Goal: Task Accomplishment & Management: Manage account settings

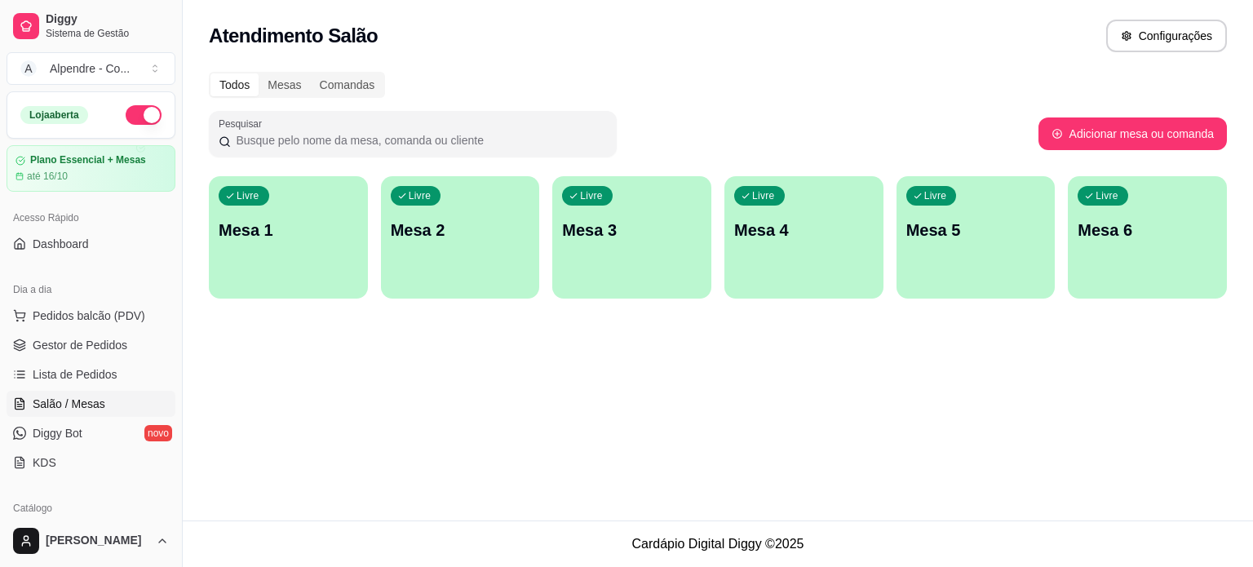
click at [479, 229] on p "Mesa 2" at bounding box center [461, 230] width 140 height 23
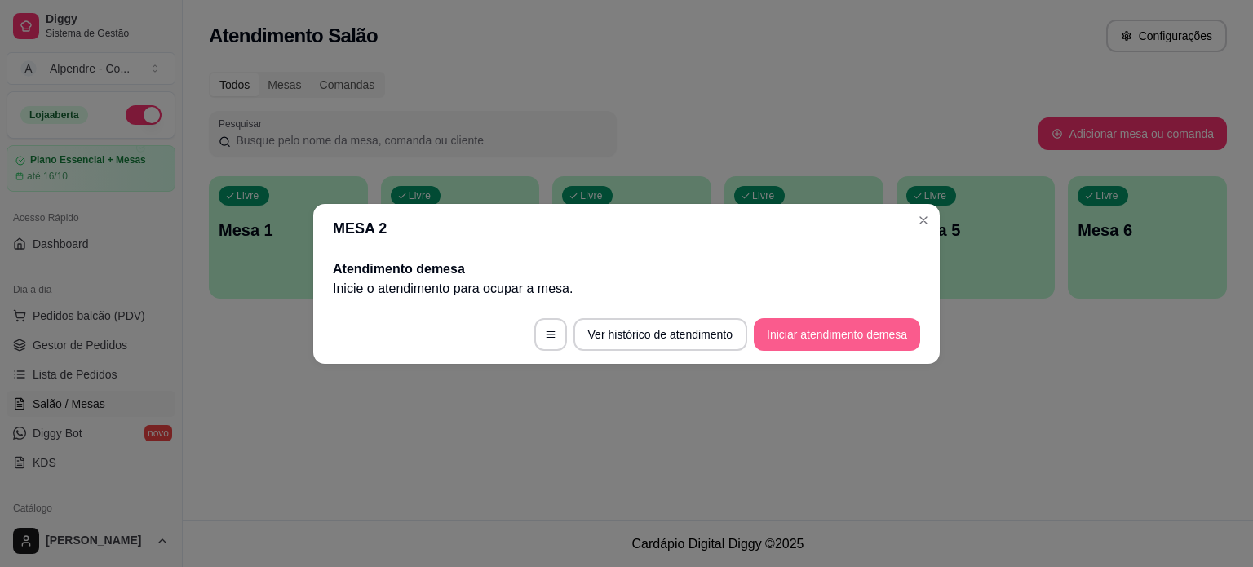
click at [806, 330] on button "Iniciar atendimento de mesa" at bounding box center [837, 334] width 166 height 33
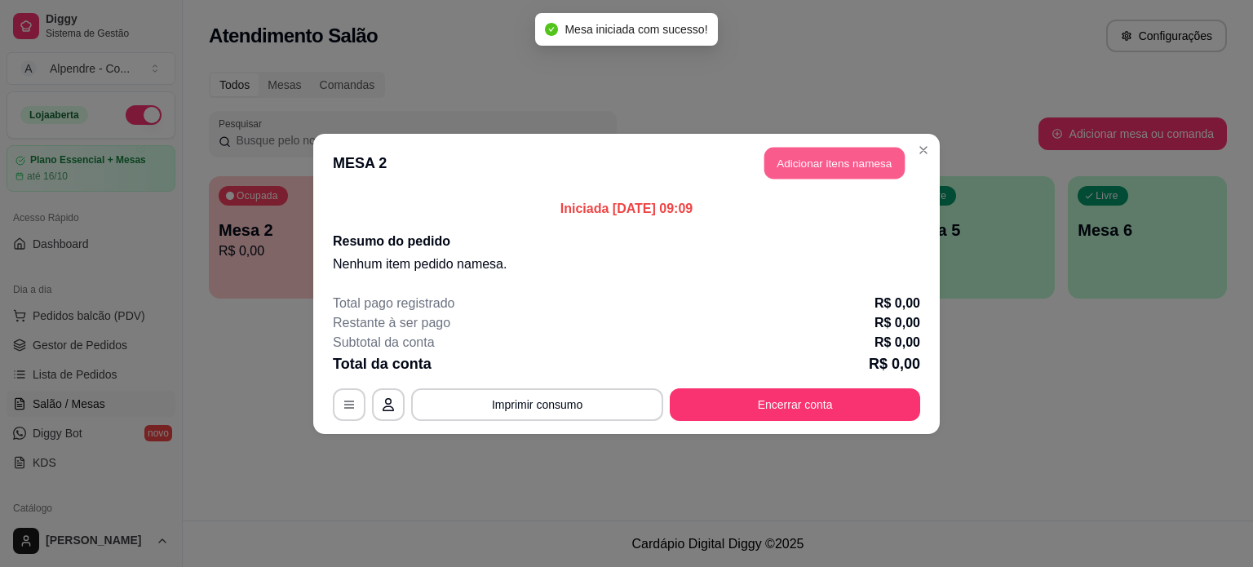
click at [863, 166] on button "Adicionar itens na mesa" at bounding box center [835, 163] width 140 height 32
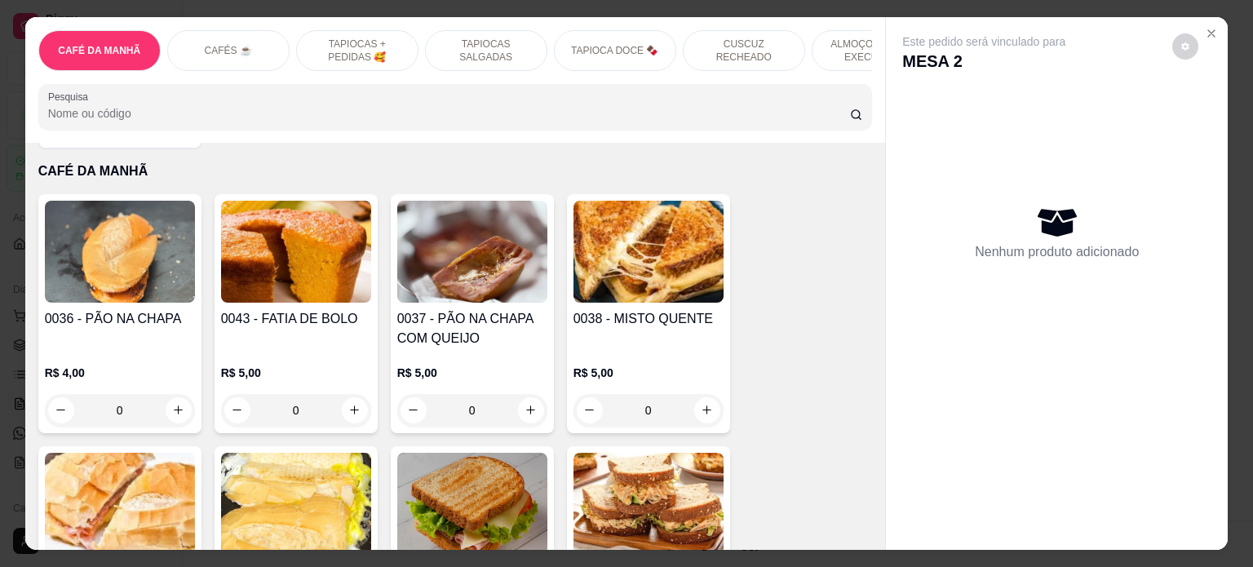
scroll to position [82, 0]
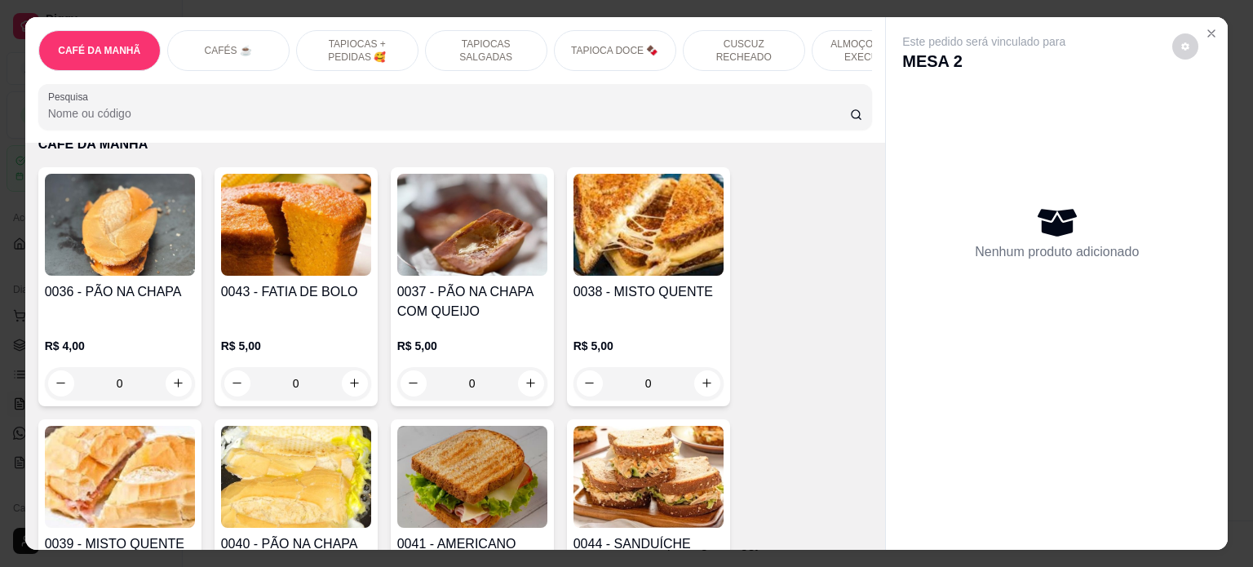
click at [124, 254] on img at bounding box center [120, 225] width 150 height 102
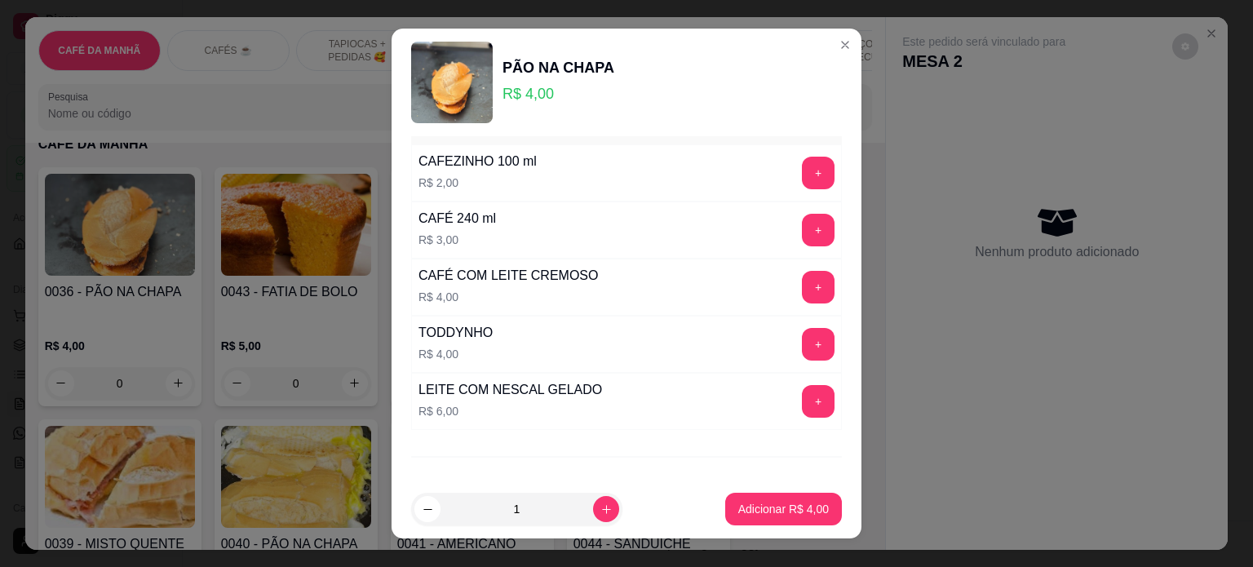
scroll to position [2804, 0]
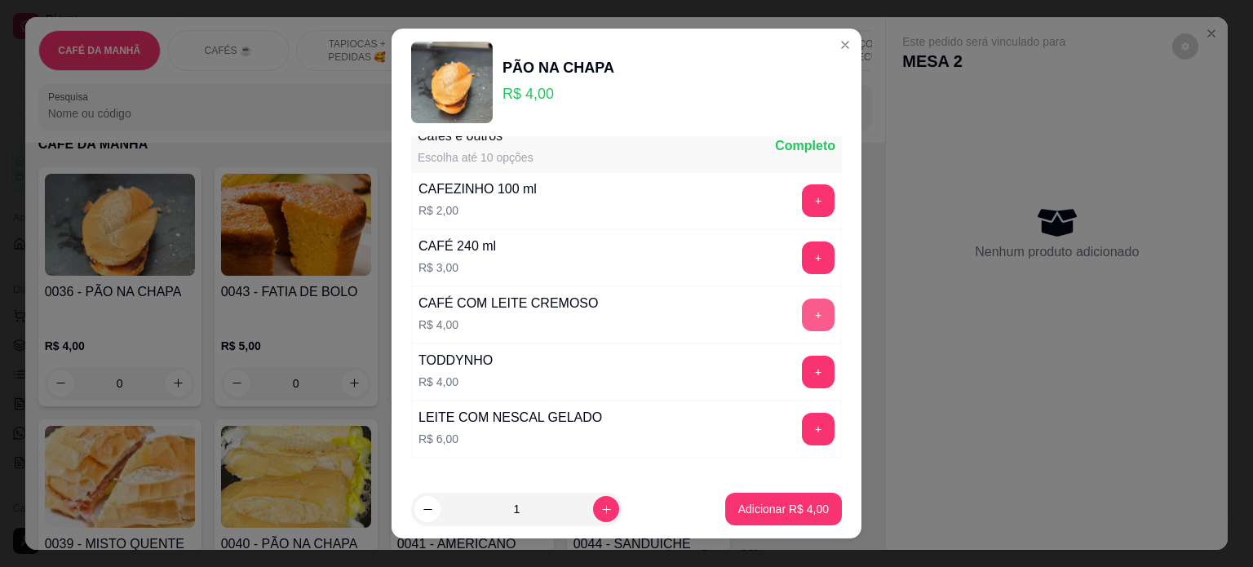
click at [802, 299] on button "+" at bounding box center [818, 315] width 33 height 33
click at [776, 515] on p "Adicionar R$ 8,00" at bounding box center [783, 510] width 88 height 16
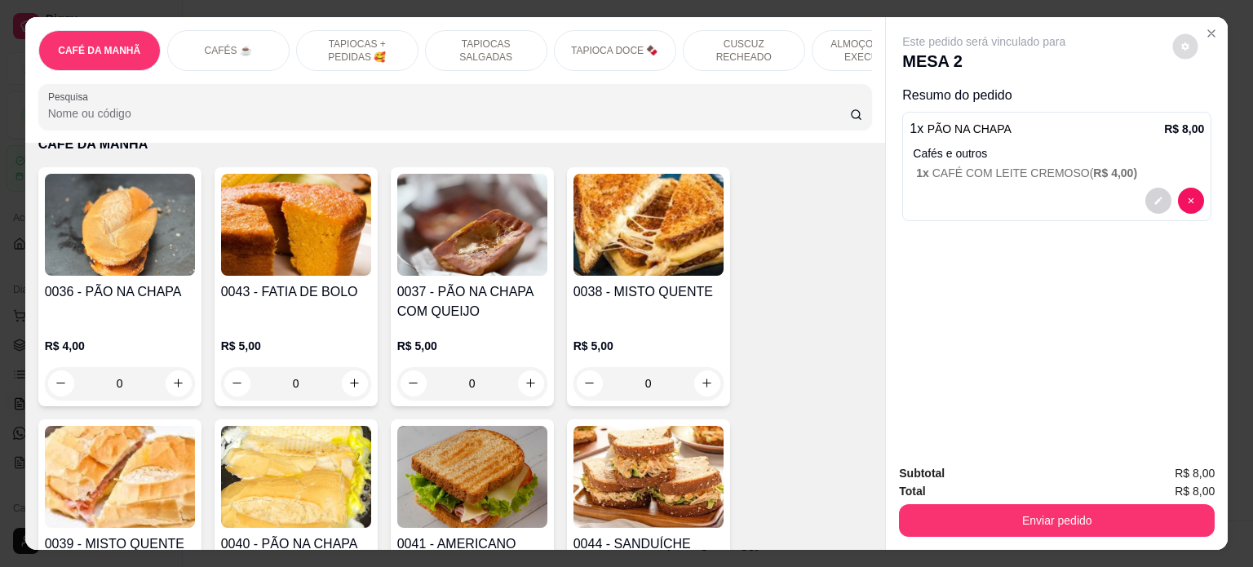
click at [1181, 42] on icon "decrease-product-quantity" at bounding box center [1186, 47] width 10 height 10
click at [1212, 101] on span "Automatic updates" at bounding box center [1214, 105] width 16 height 13
click at [1203, 105] on input "Automatic updates" at bounding box center [1197, 110] width 11 height 11
checkbox input "false"
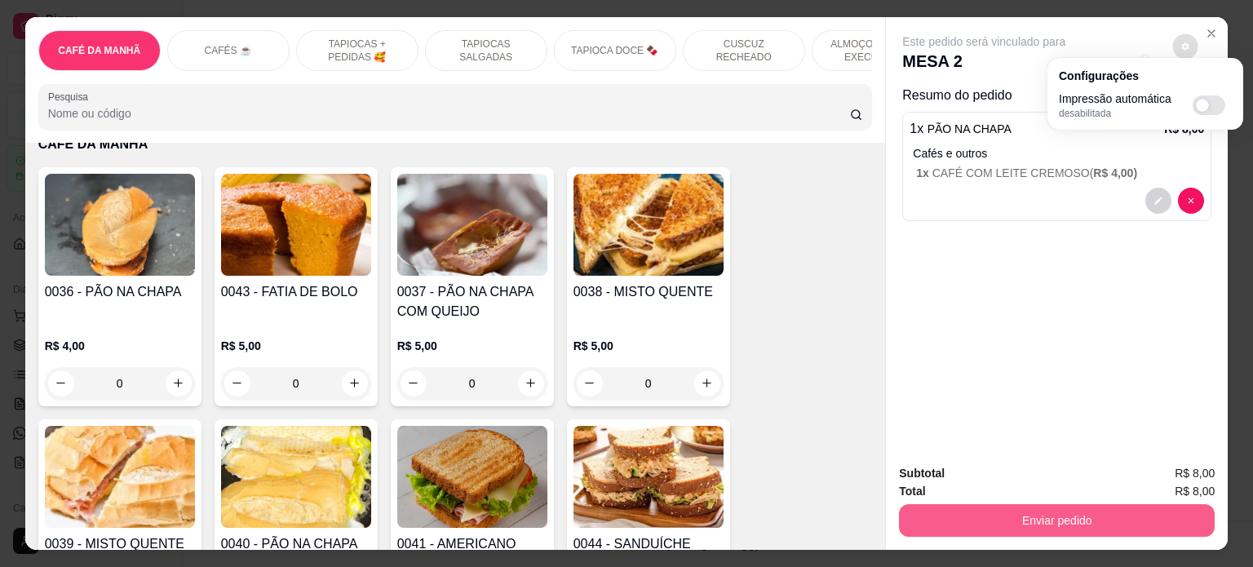
click at [1053, 512] on button "Enviar pedido" at bounding box center [1057, 520] width 316 height 33
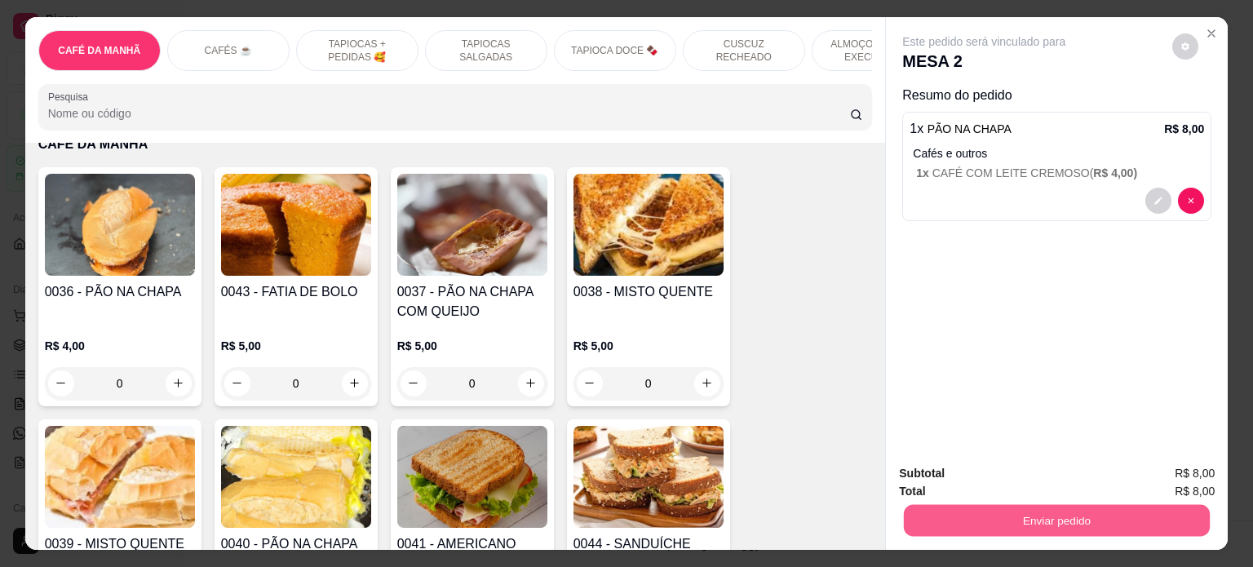
click at [1074, 515] on button "Enviar pedido" at bounding box center [1057, 521] width 306 height 32
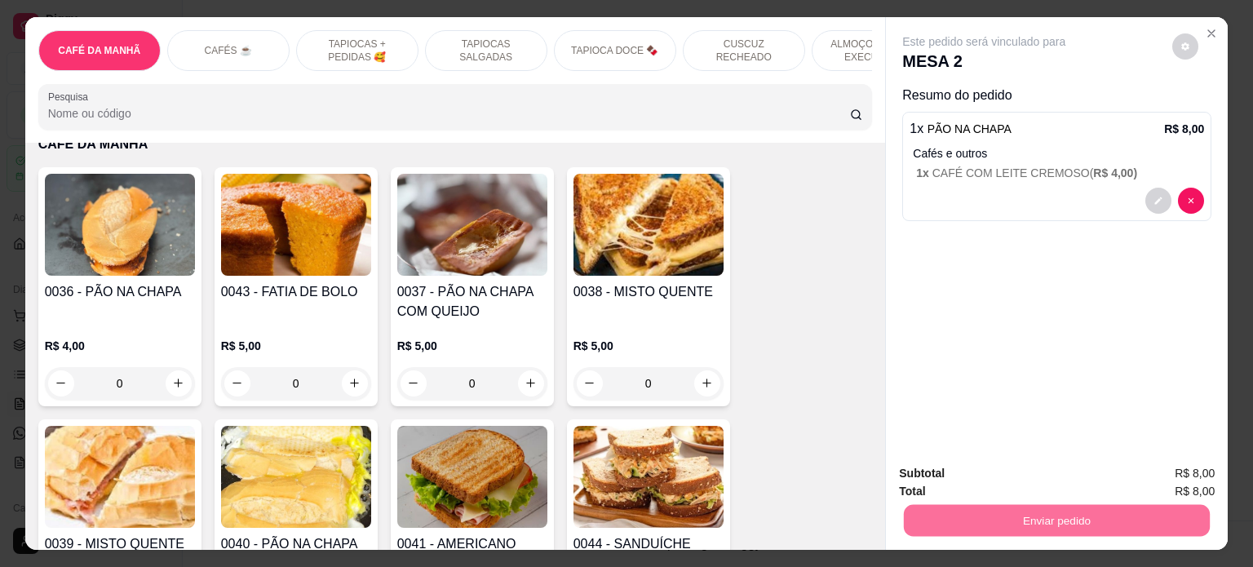
click at [1155, 477] on button "Enviar pedido" at bounding box center [1172, 474] width 90 height 30
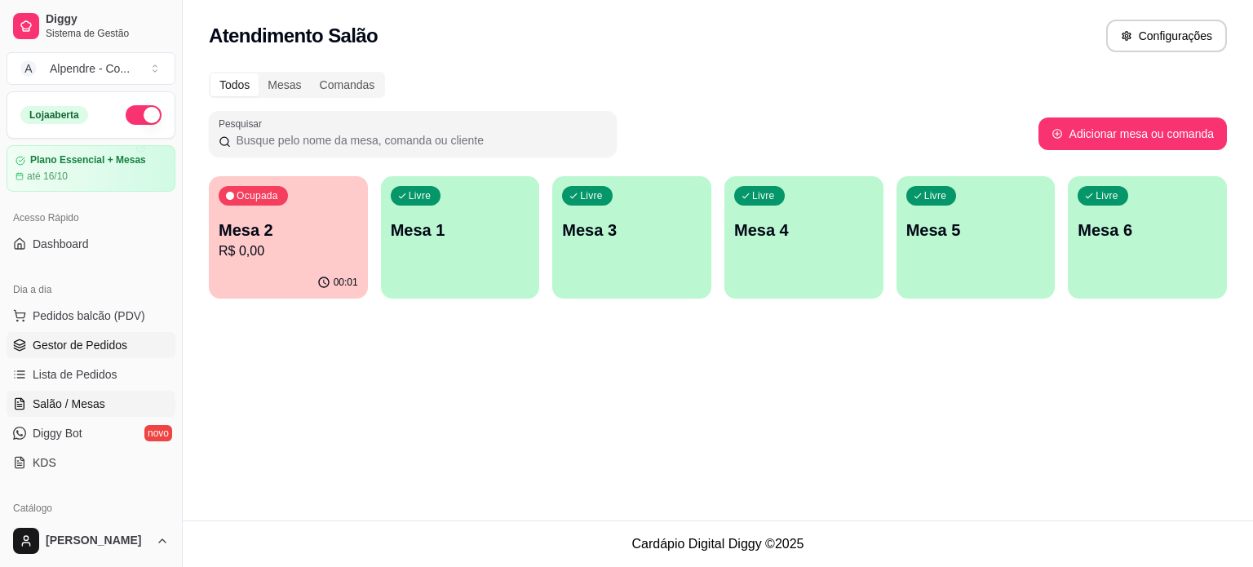
click at [82, 339] on span "Gestor de Pedidos" at bounding box center [80, 345] width 95 height 16
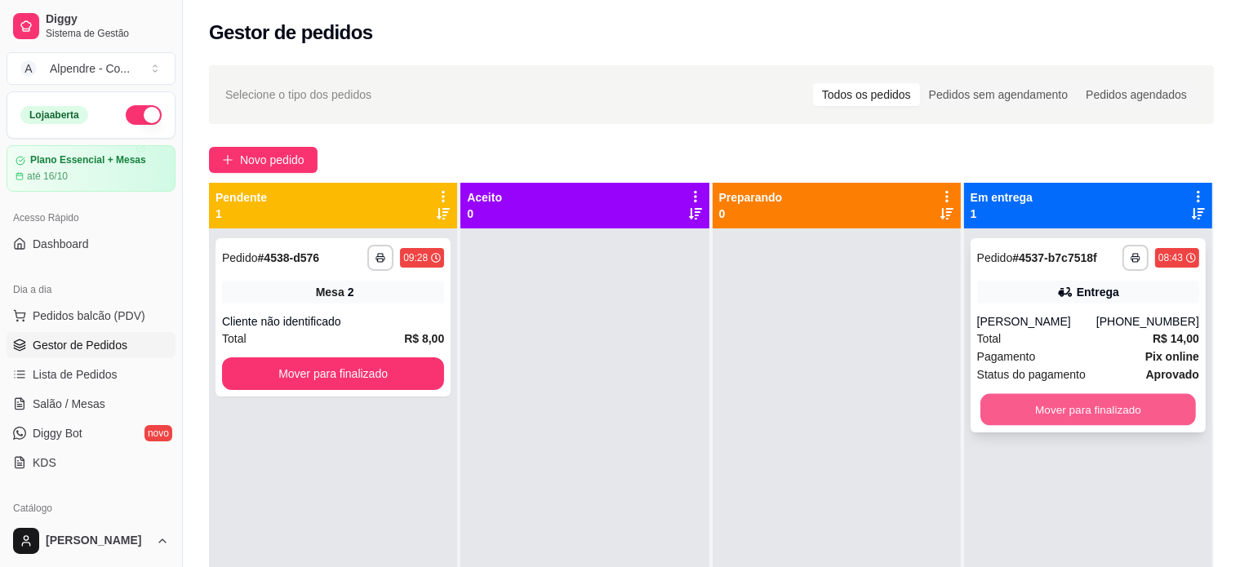
click at [1073, 412] on button "Mover para finalizado" at bounding box center [1087, 410] width 215 height 32
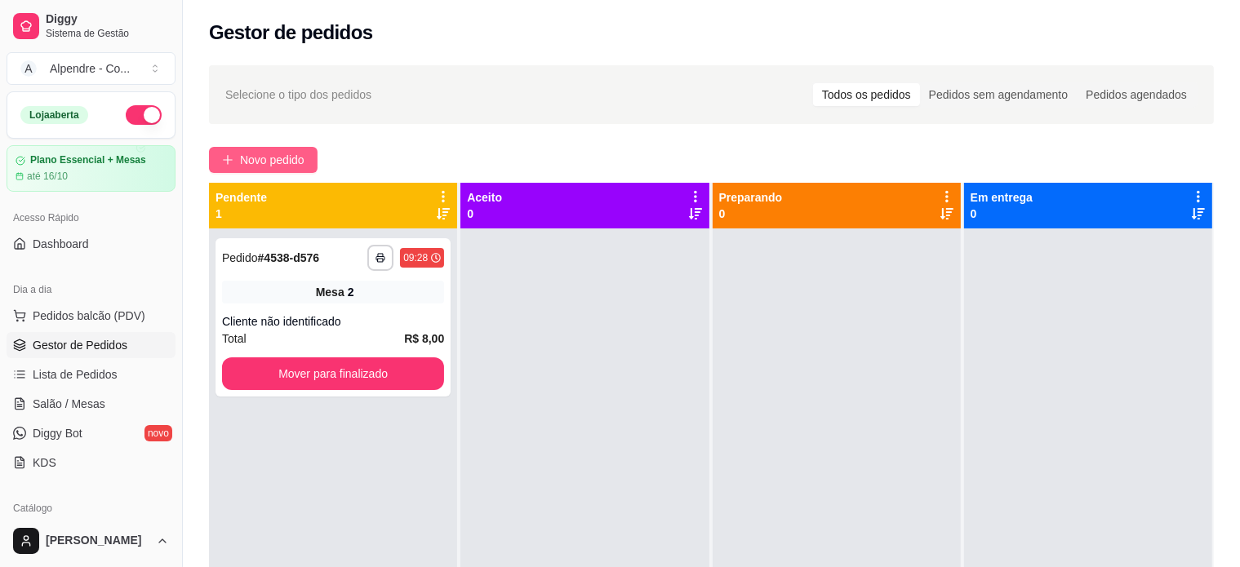
click at [268, 149] on button "Novo pedido" at bounding box center [263, 160] width 109 height 26
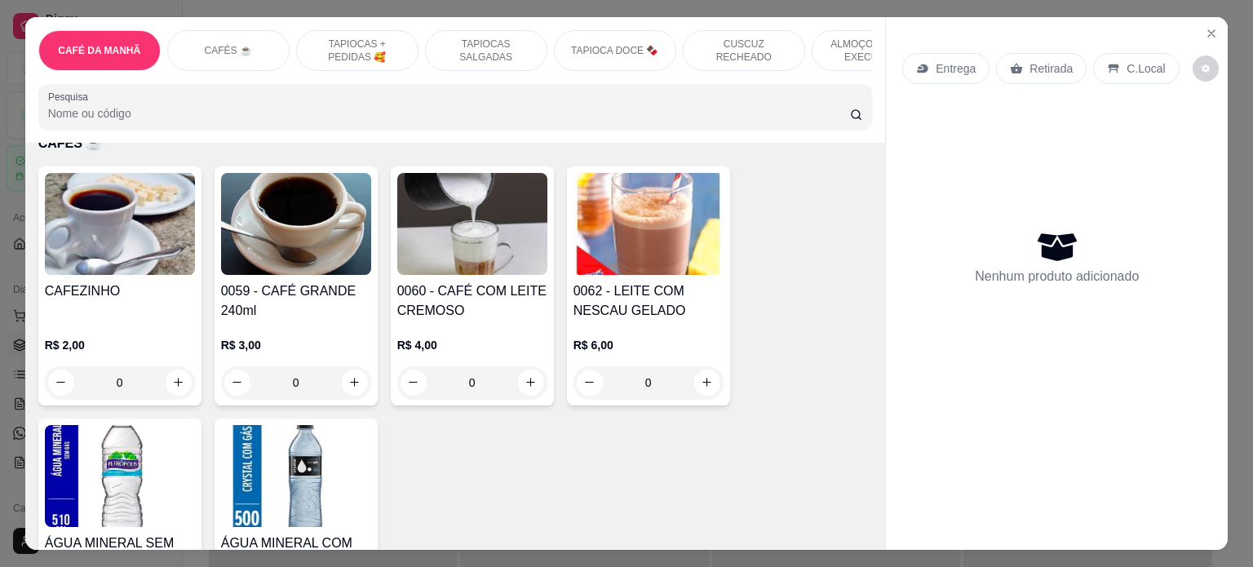
scroll to position [979, 0]
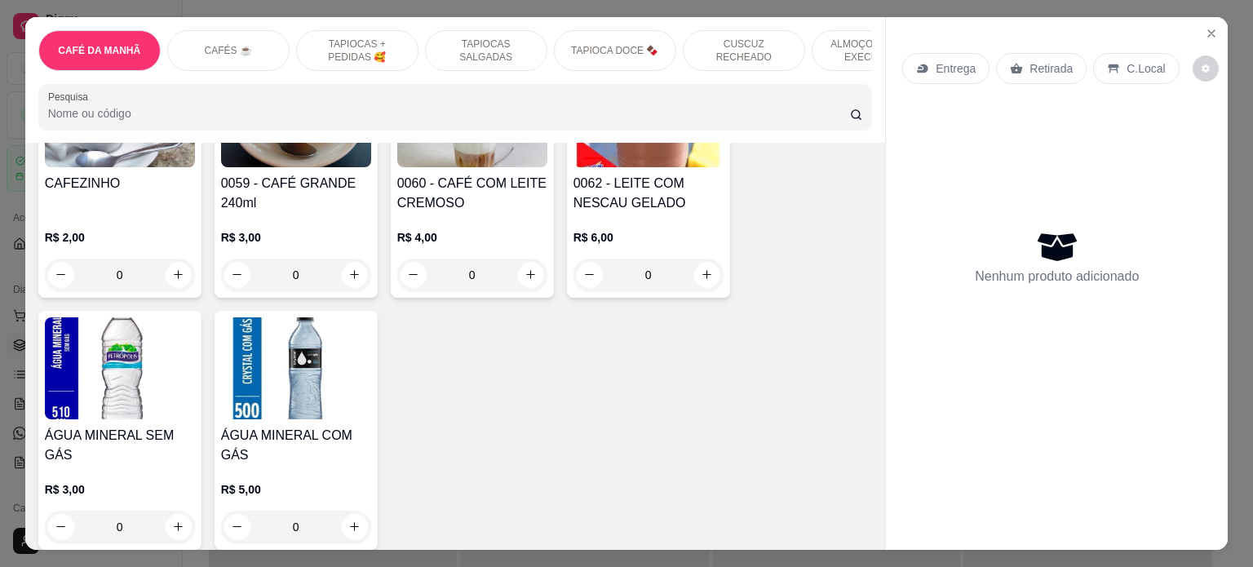
click at [369, 38] on p "TAPIOCAS + PEDIDAS 🥰" at bounding box center [357, 51] width 95 height 26
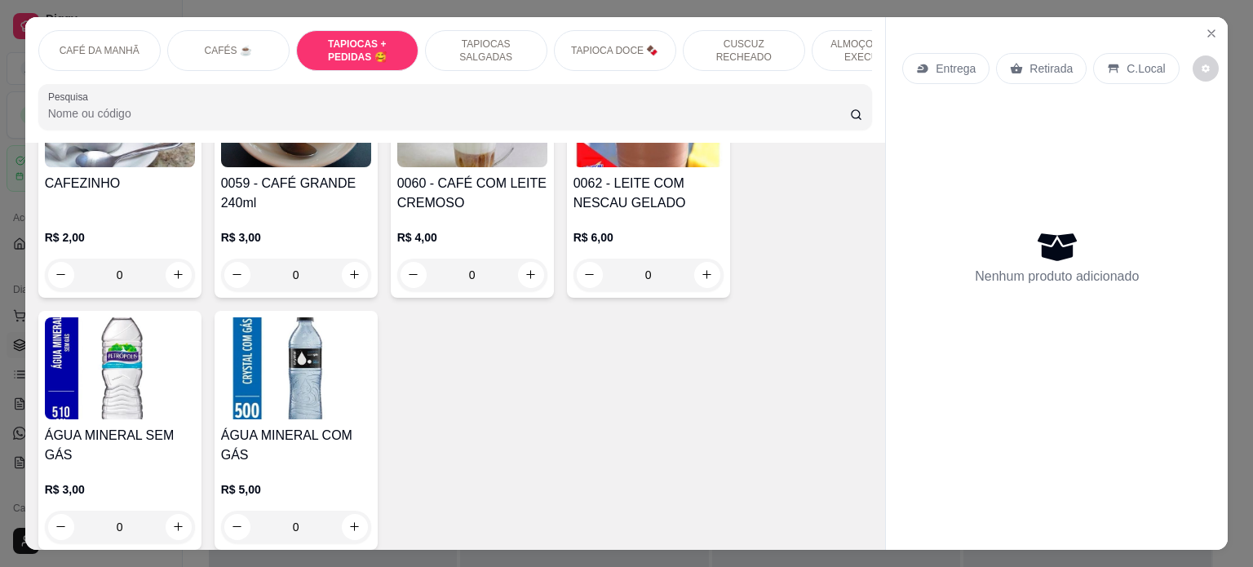
scroll to position [1399, 0]
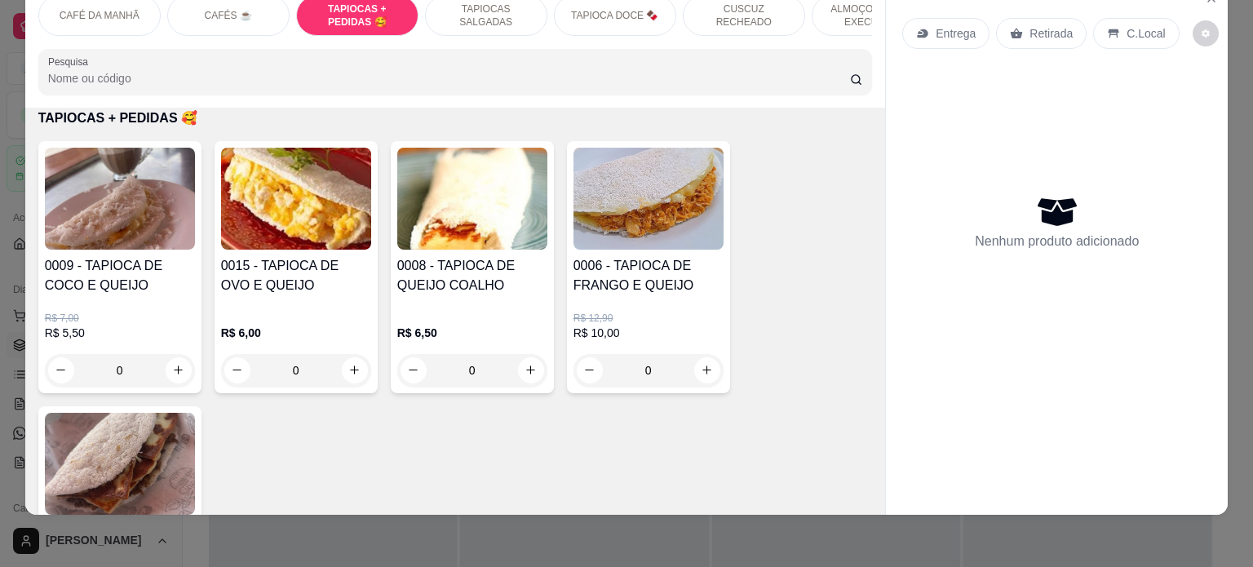
click at [694, 368] on div "0" at bounding box center [649, 370] width 150 height 33
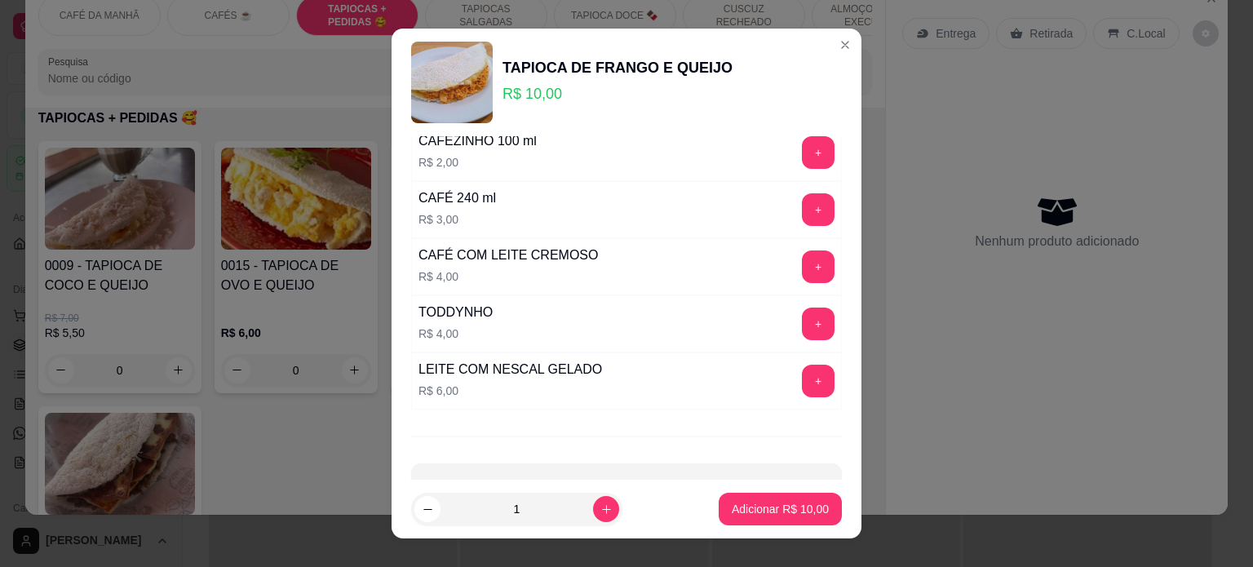
scroll to position [2856, 0]
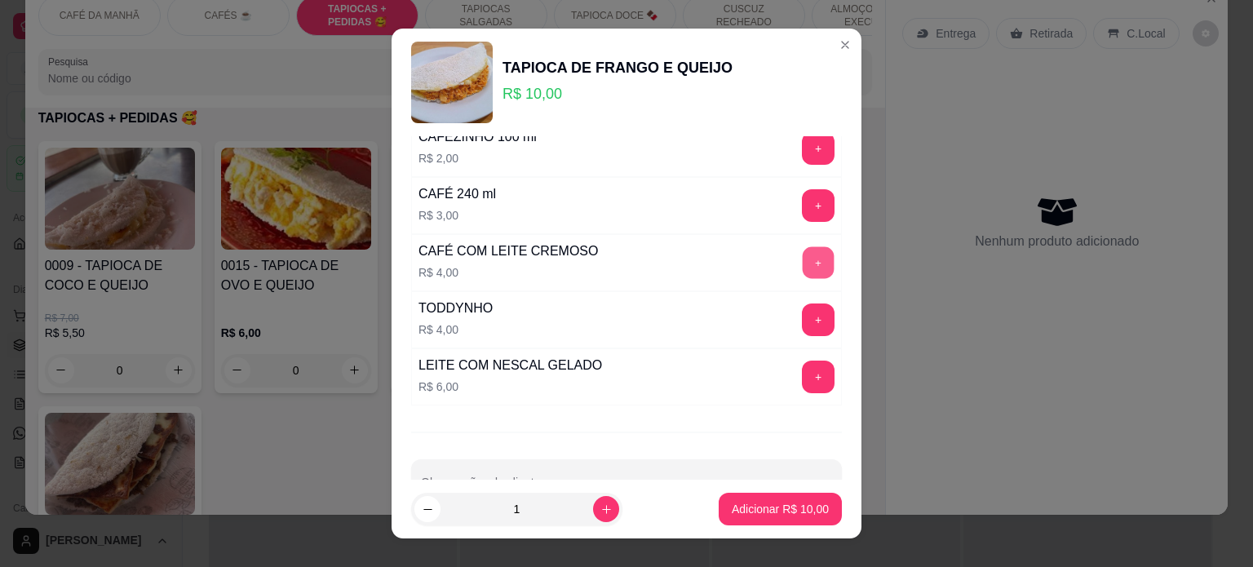
click at [803, 257] on button "+" at bounding box center [819, 262] width 32 height 32
click at [754, 517] on p "Adicionar R$ 14,00" at bounding box center [781, 510] width 95 height 16
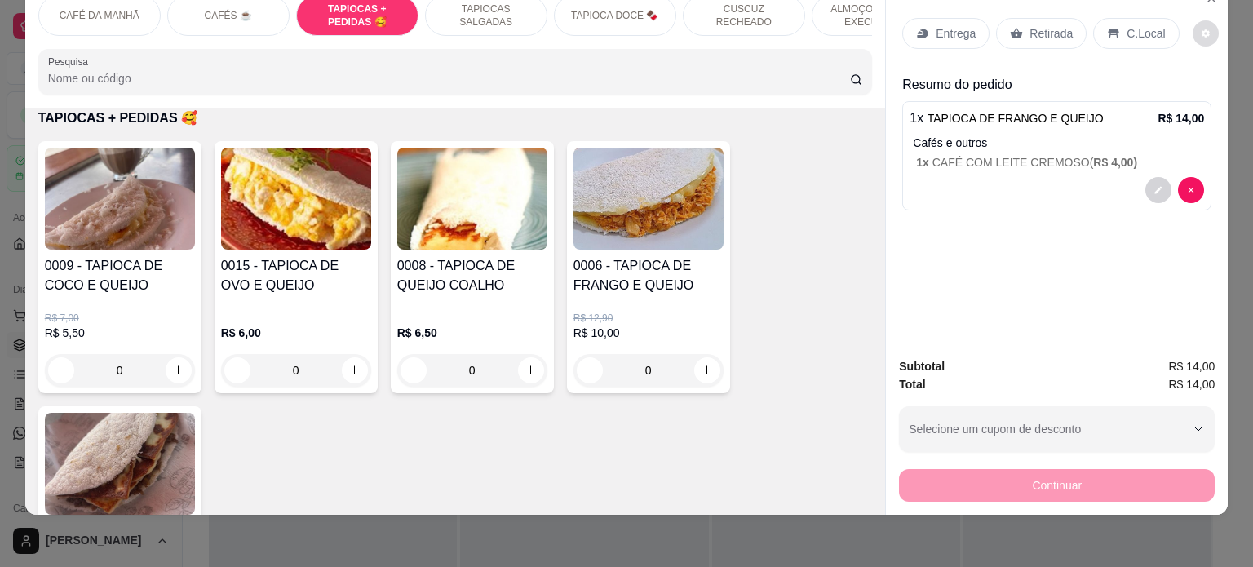
click at [1193, 21] on button "decrease-product-quantity" at bounding box center [1206, 33] width 26 height 26
click at [1129, 25] on p "C.Local" at bounding box center [1146, 33] width 38 height 16
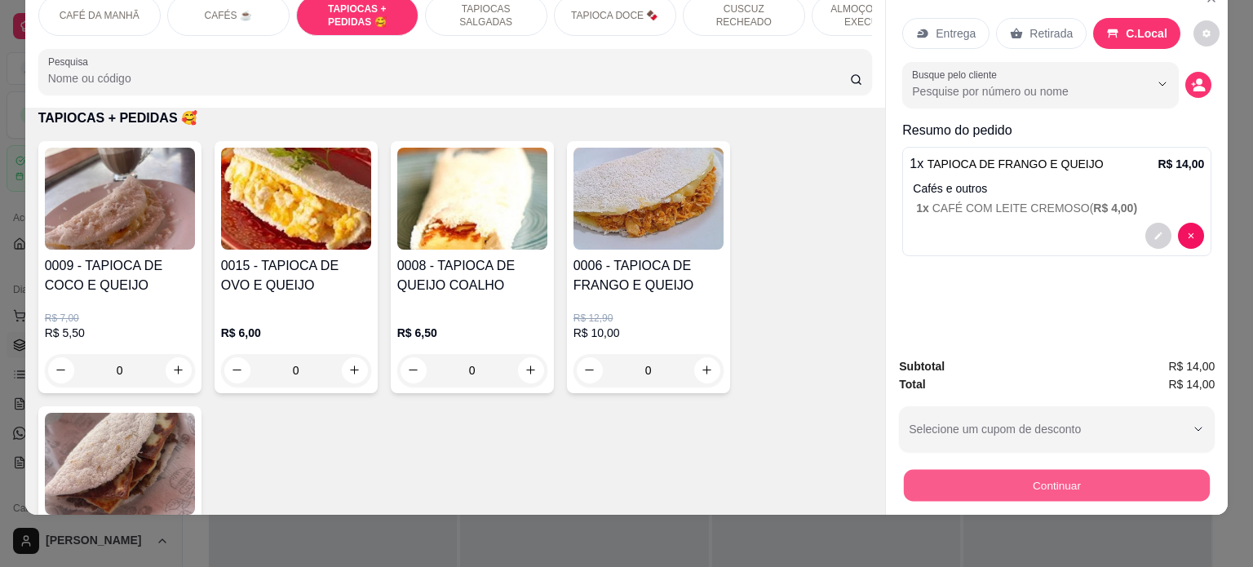
click at [1080, 470] on button "Continuar" at bounding box center [1057, 486] width 306 height 32
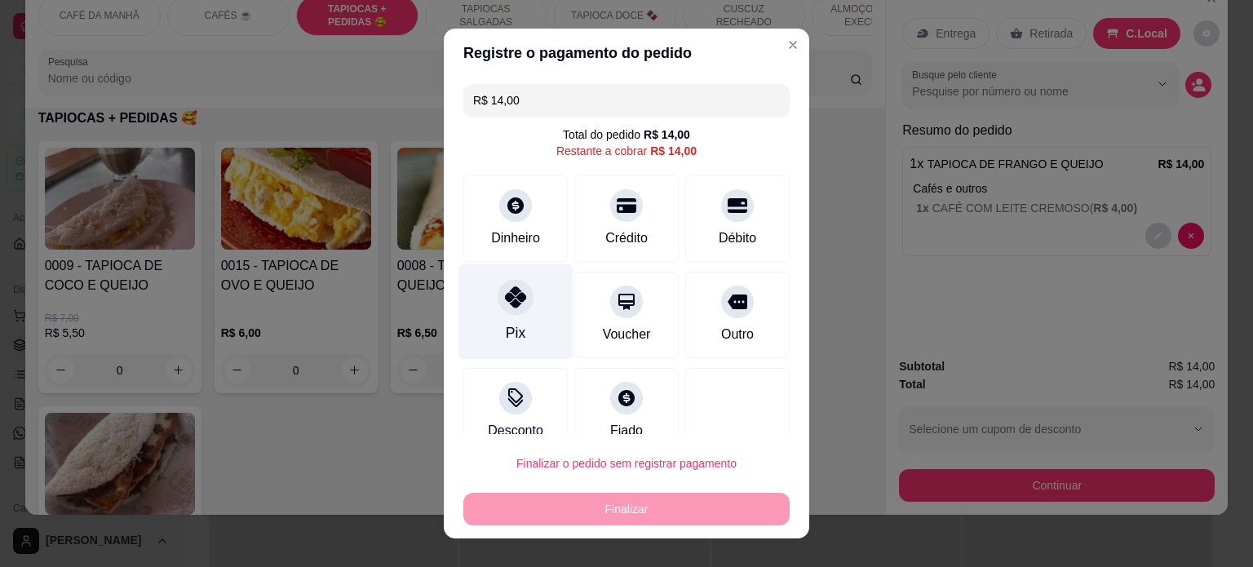
click at [515, 324] on div "Pix" at bounding box center [516, 311] width 115 height 95
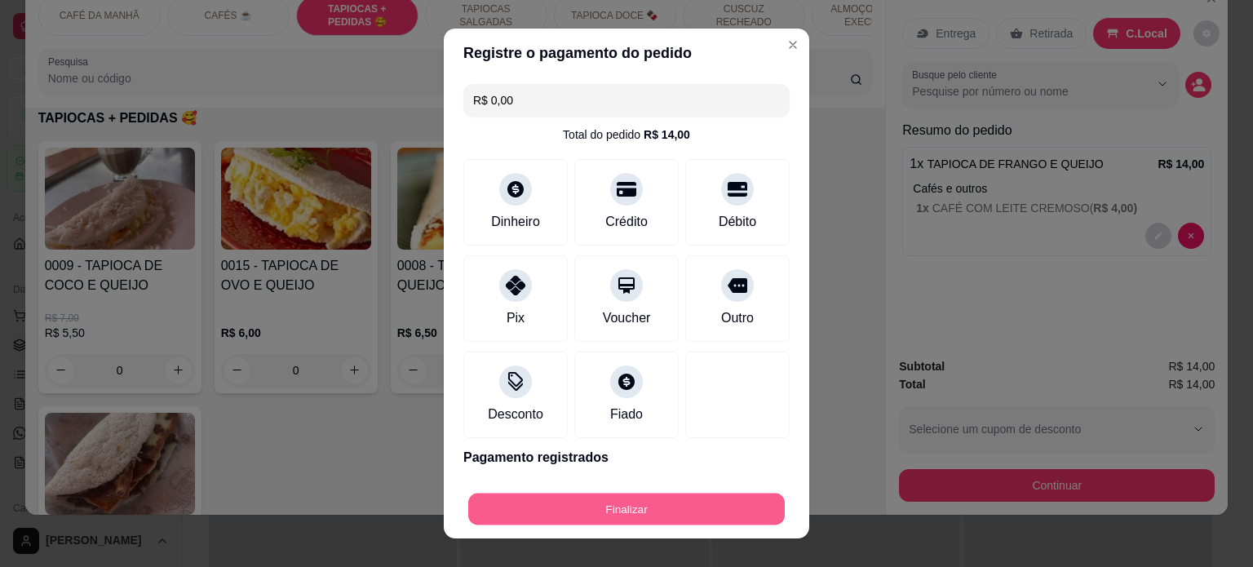
click at [645, 508] on button "Finalizar" at bounding box center [626, 510] width 317 height 32
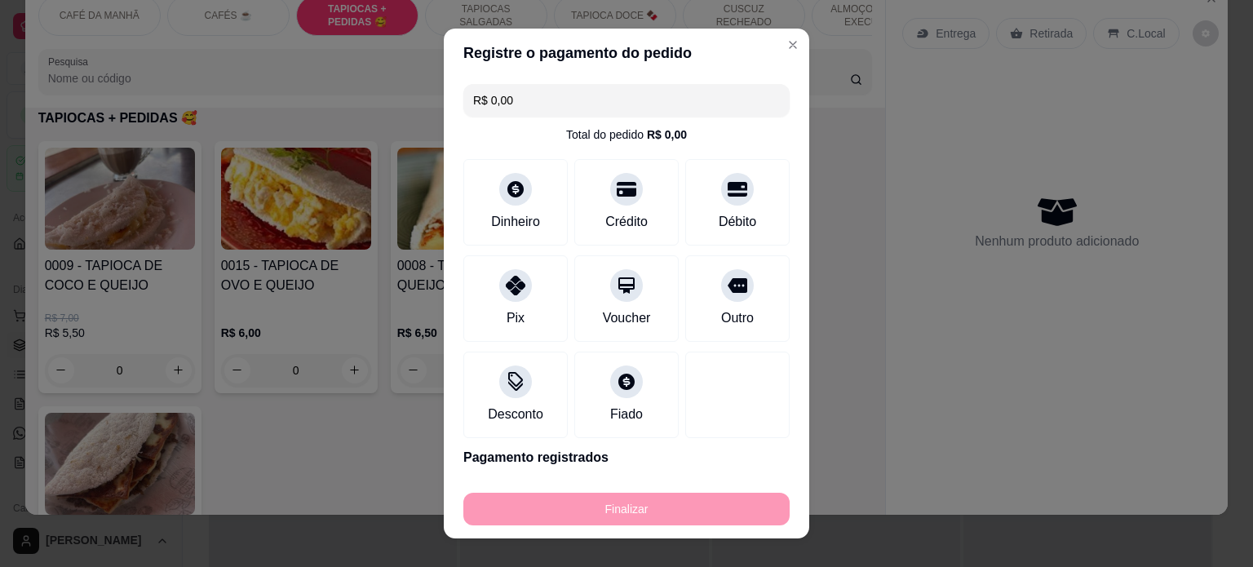
type input "-R$ 14,00"
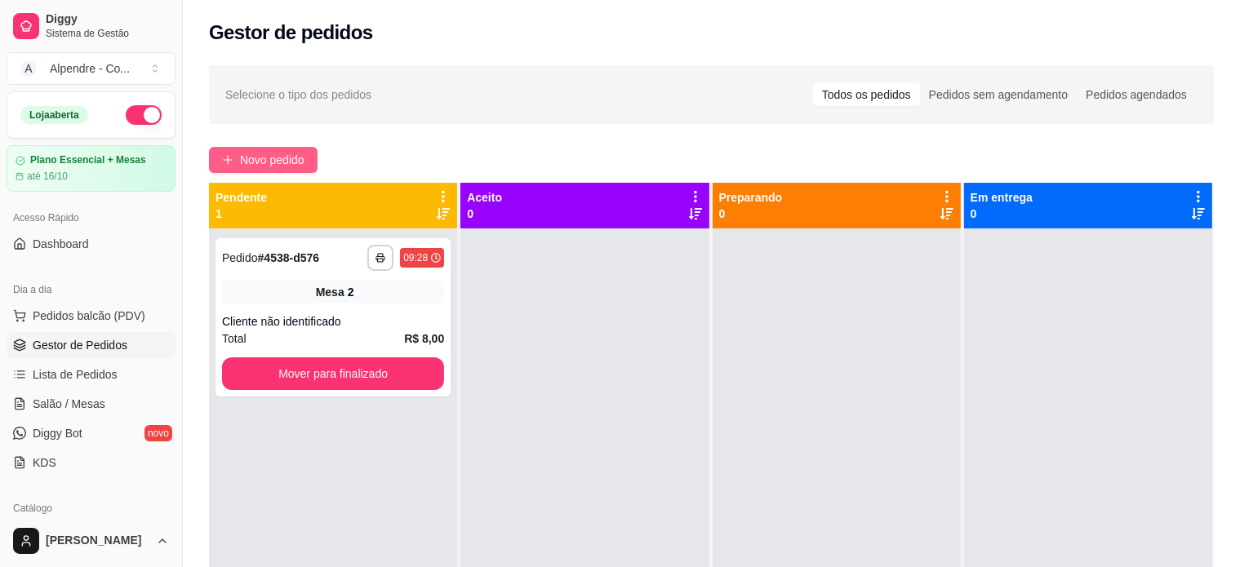
click at [266, 157] on span "Novo pedido" at bounding box center [272, 160] width 64 height 18
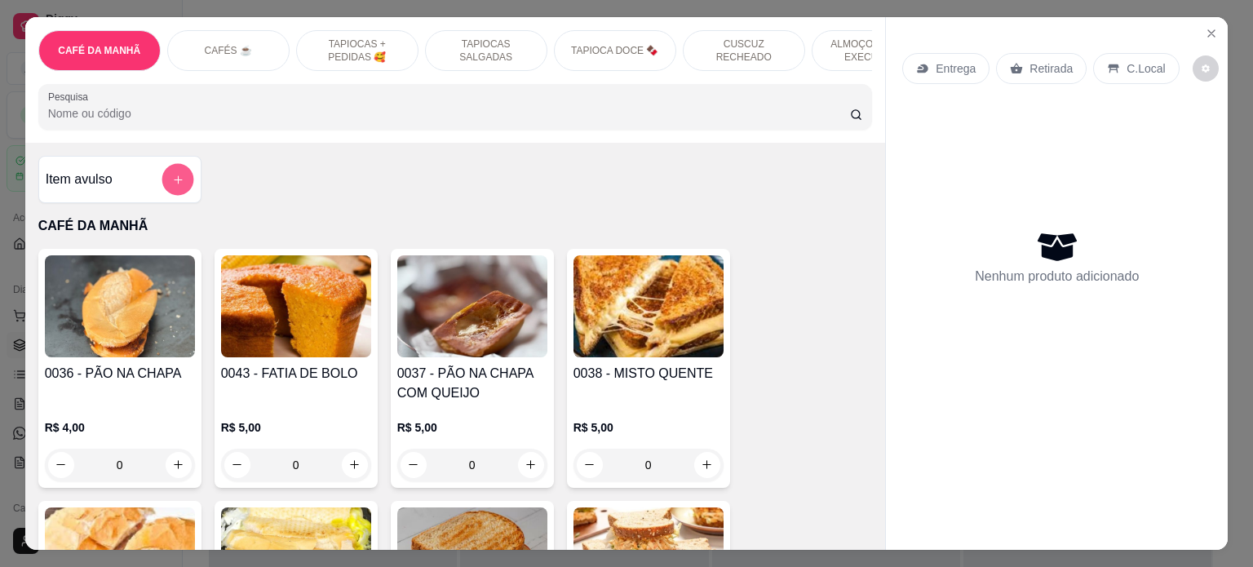
click at [180, 174] on button "add-separate-item" at bounding box center [178, 179] width 32 height 32
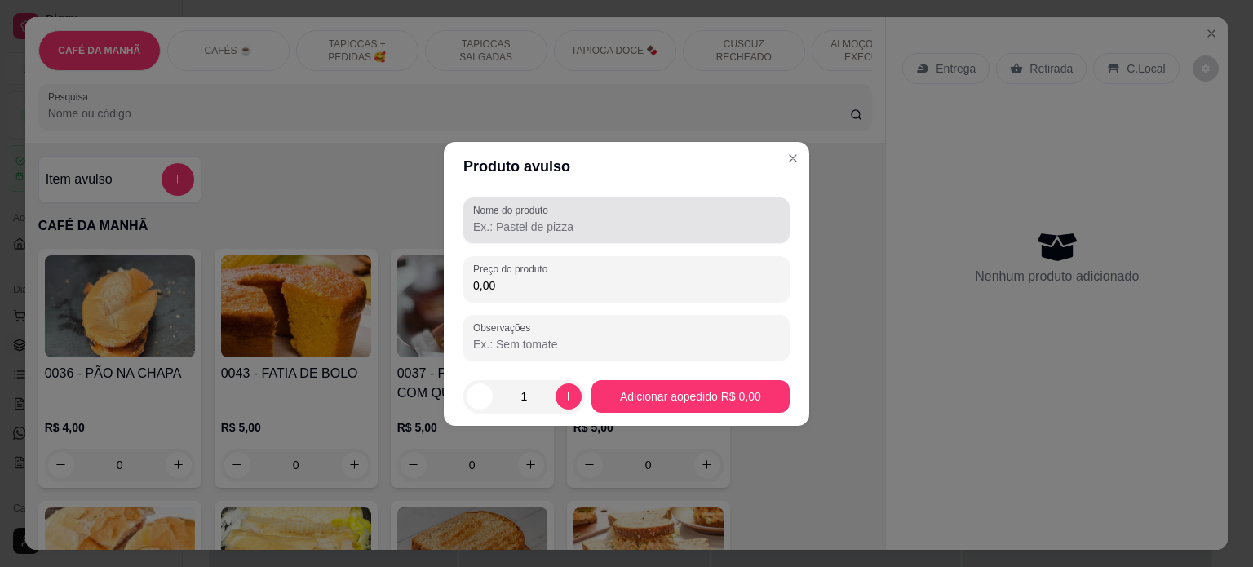
click at [685, 229] on input "Nome do produto" at bounding box center [626, 227] width 307 height 16
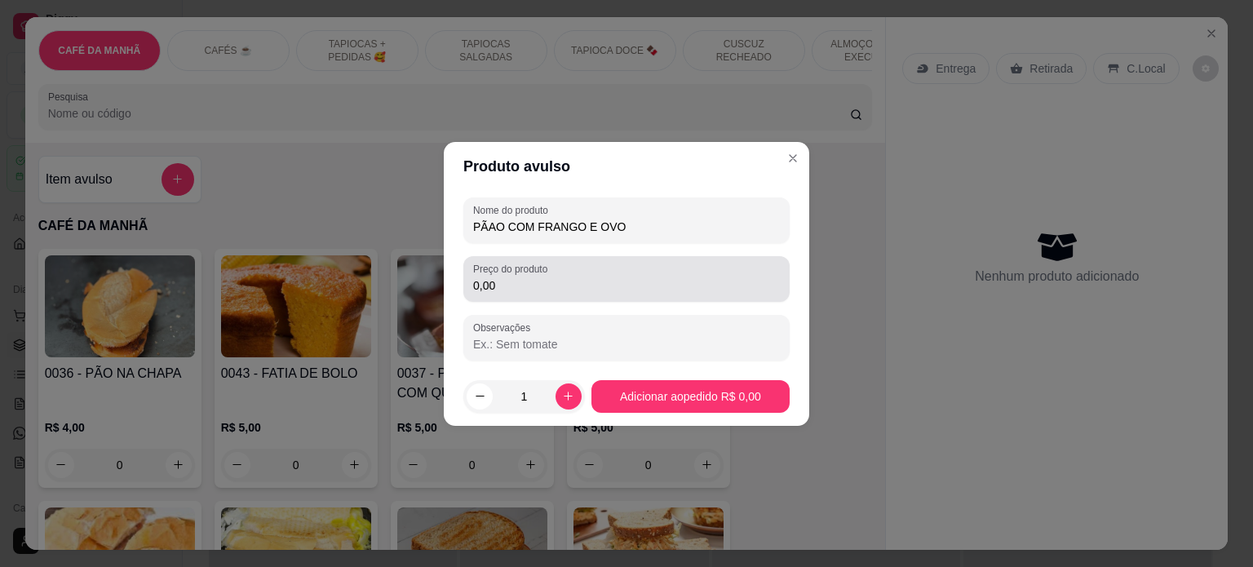
type input "PÃAO COM FRANGO E OVO"
click at [612, 290] on input "0,00" at bounding box center [626, 285] width 307 height 16
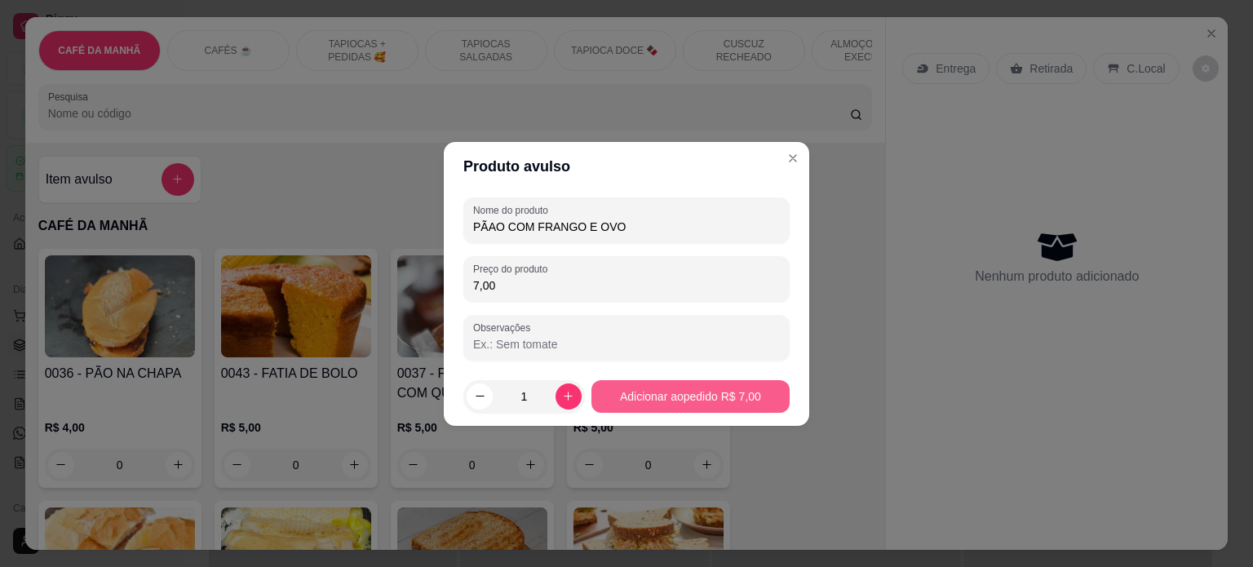
type input "7,00"
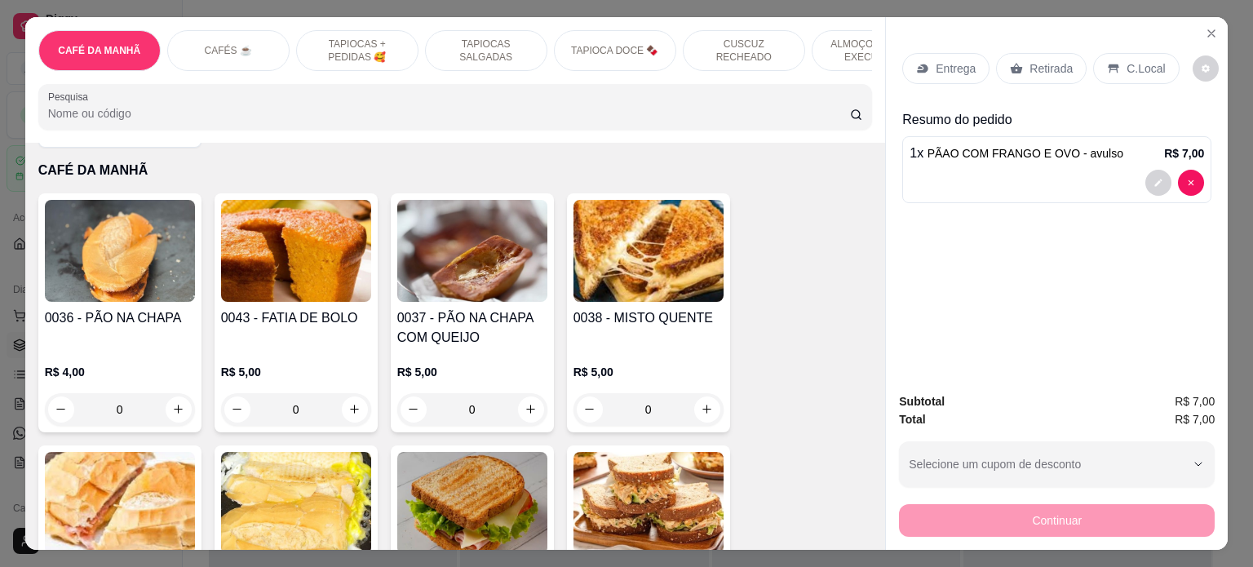
scroll to position [163, 0]
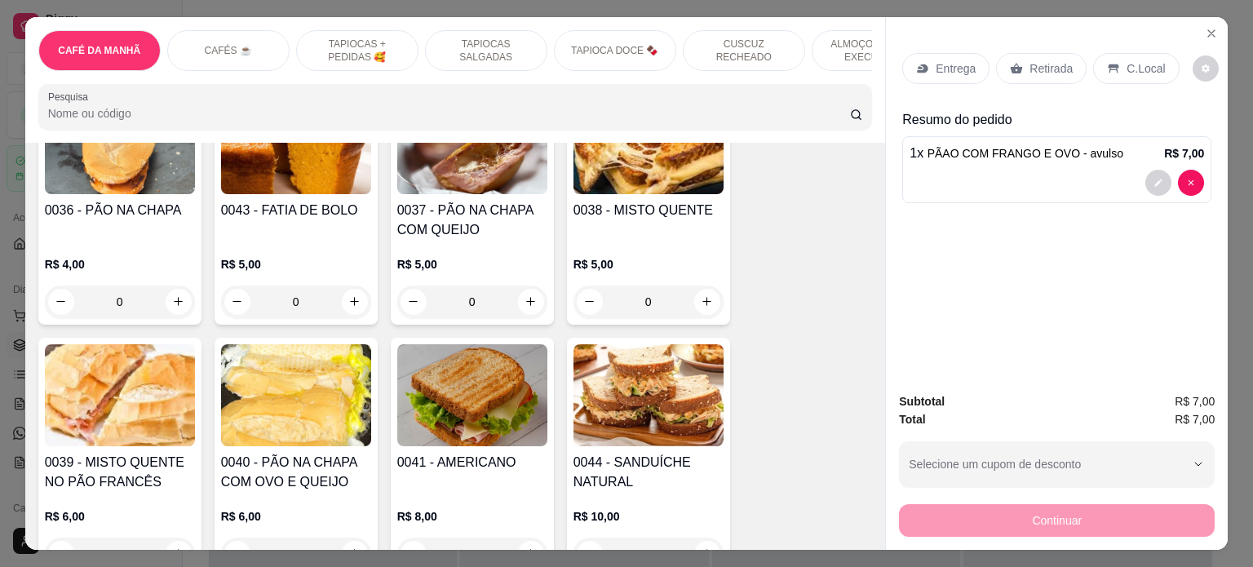
click at [212, 44] on p "CAFÉS ☕️" at bounding box center [228, 50] width 47 height 13
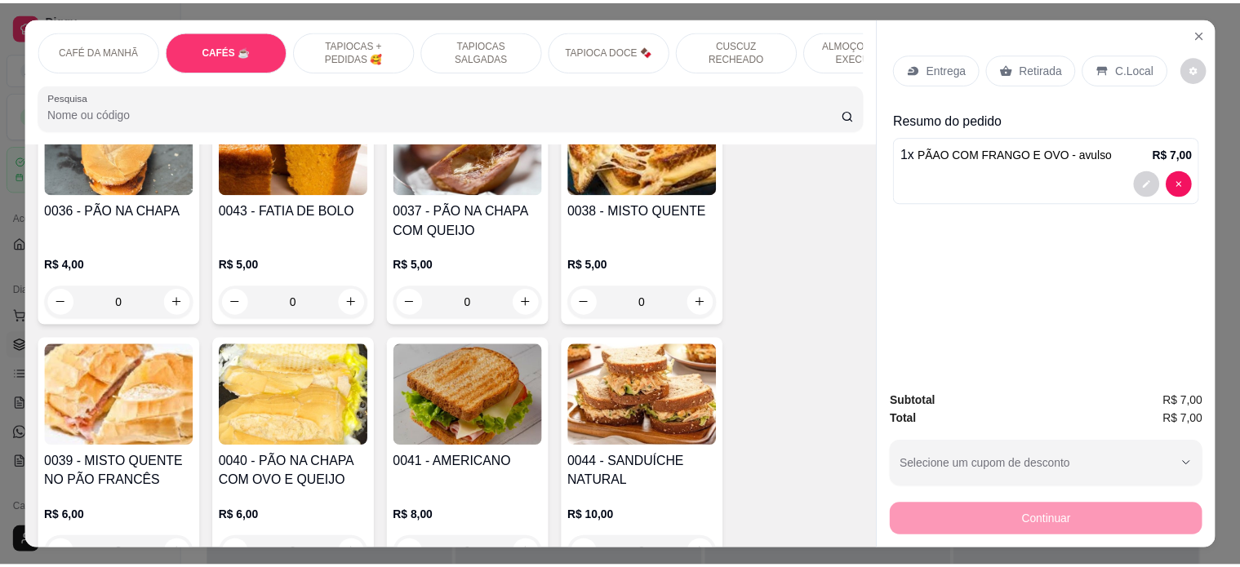
scroll to position [862, 0]
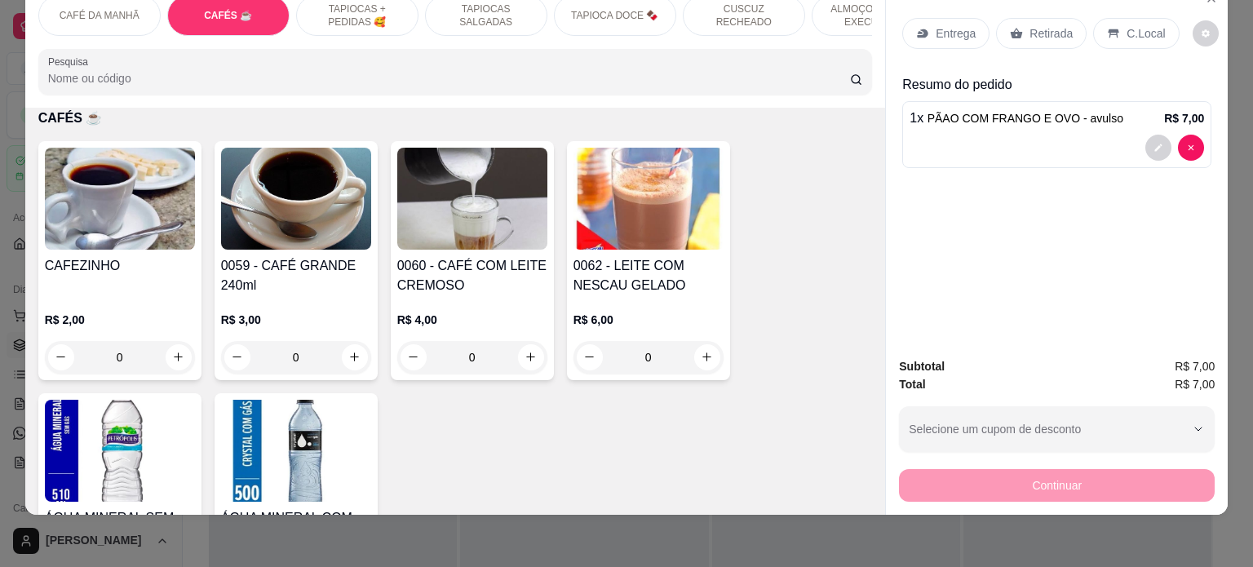
click at [538, 352] on div "0" at bounding box center [472, 357] width 150 height 33
click at [353, 355] on div "0" at bounding box center [296, 357] width 150 height 33
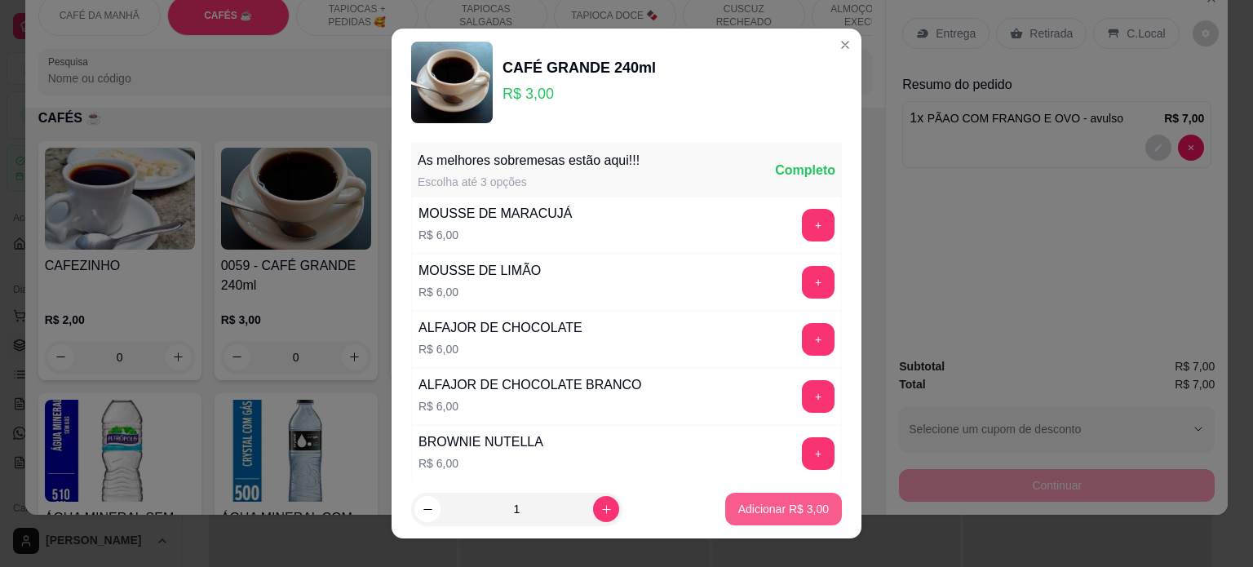
click at [787, 503] on p "Adicionar R$ 3,00" at bounding box center [783, 509] width 91 height 16
type input "1"
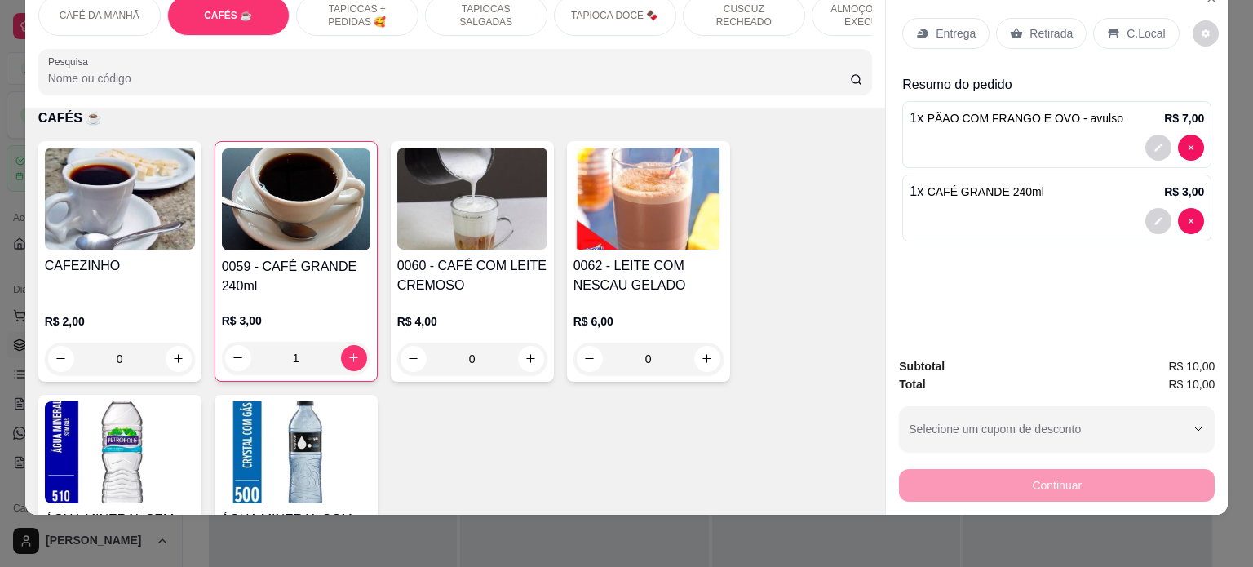
click at [1056, 25] on p "Retirada" at bounding box center [1051, 33] width 43 height 16
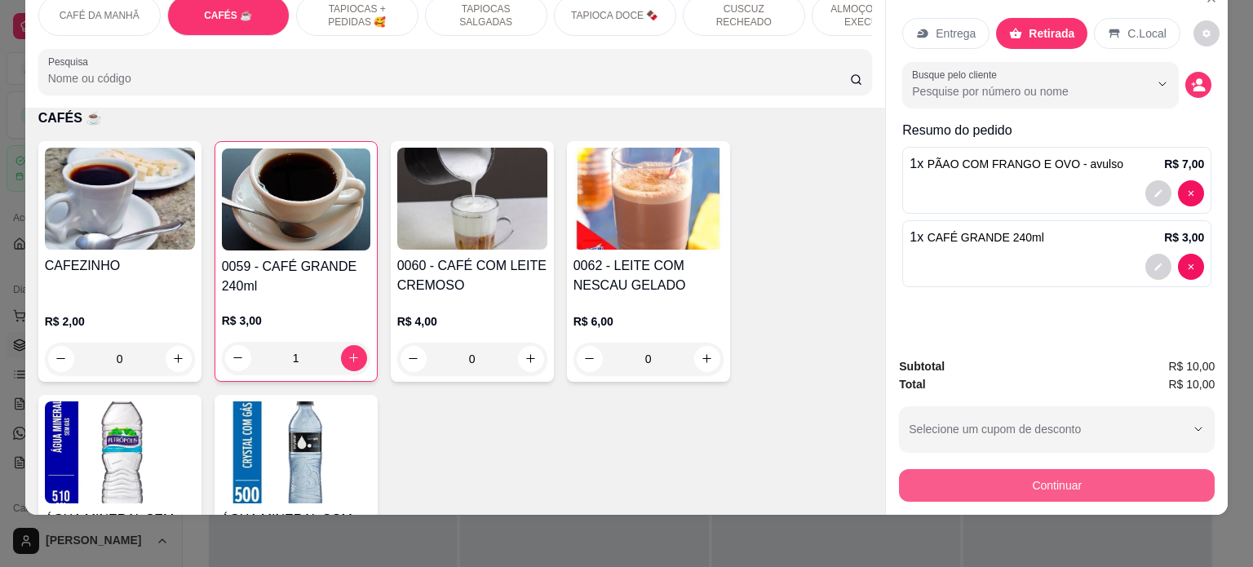
click at [1093, 475] on button "Continuar" at bounding box center [1057, 485] width 316 height 33
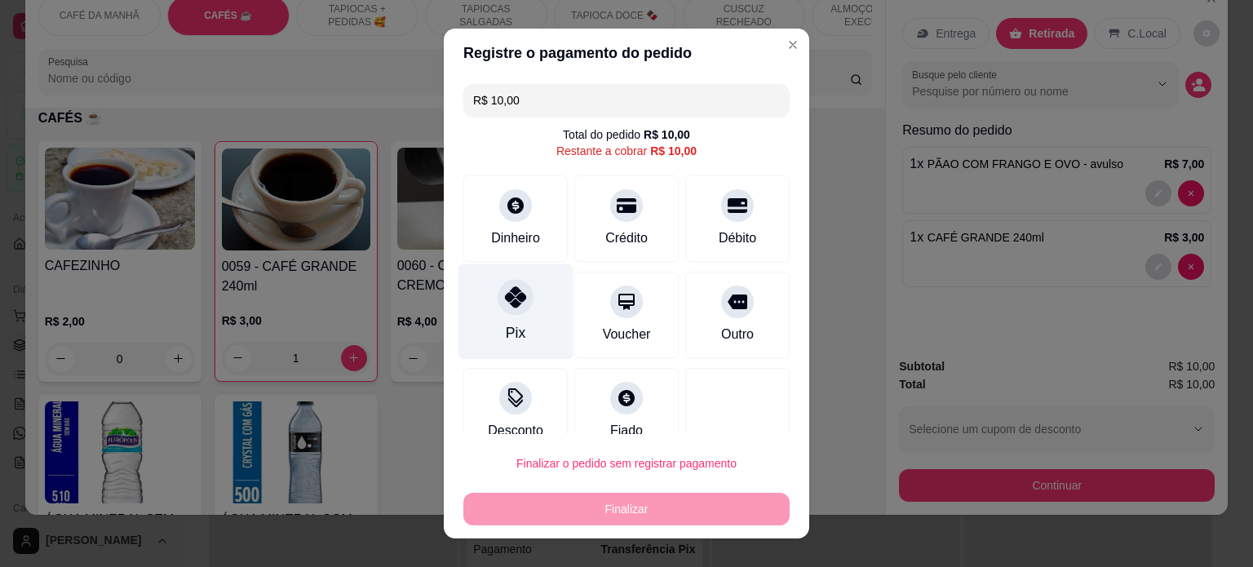
click at [506, 335] on div "Pix" at bounding box center [516, 332] width 20 height 21
type input "R$ 0,00"
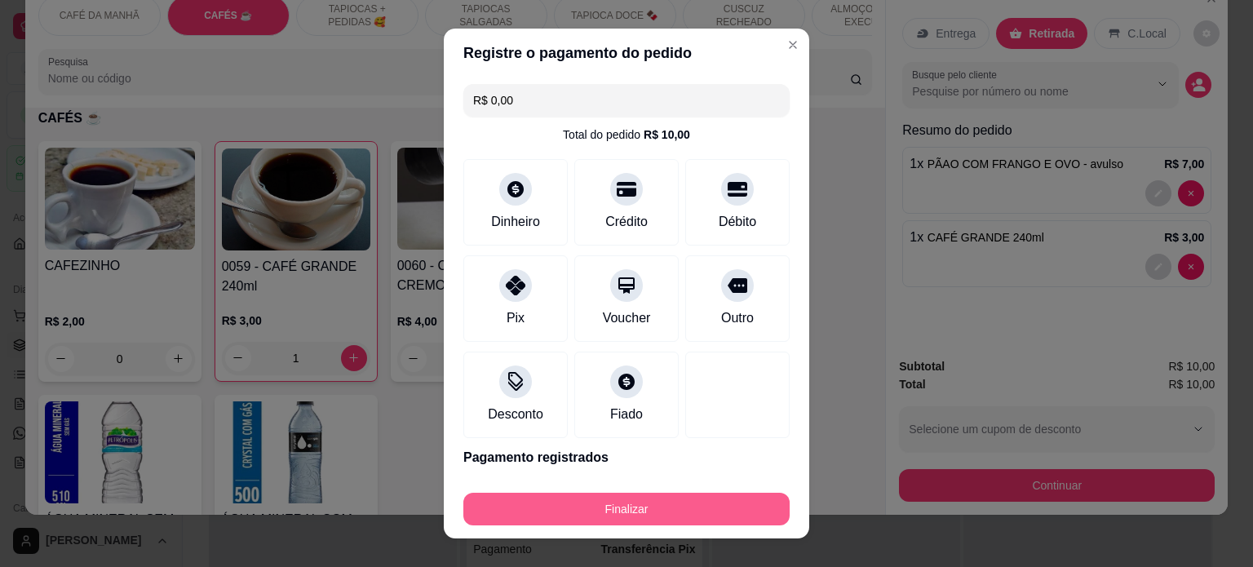
click at [654, 502] on button "Finalizar" at bounding box center [627, 509] width 326 height 33
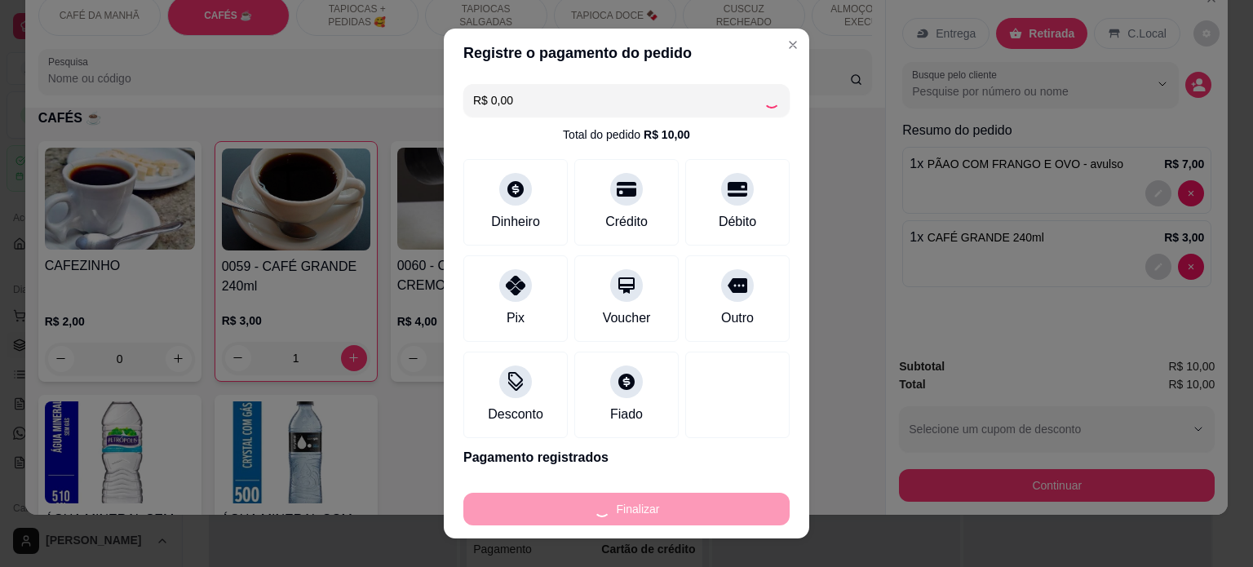
type input "0"
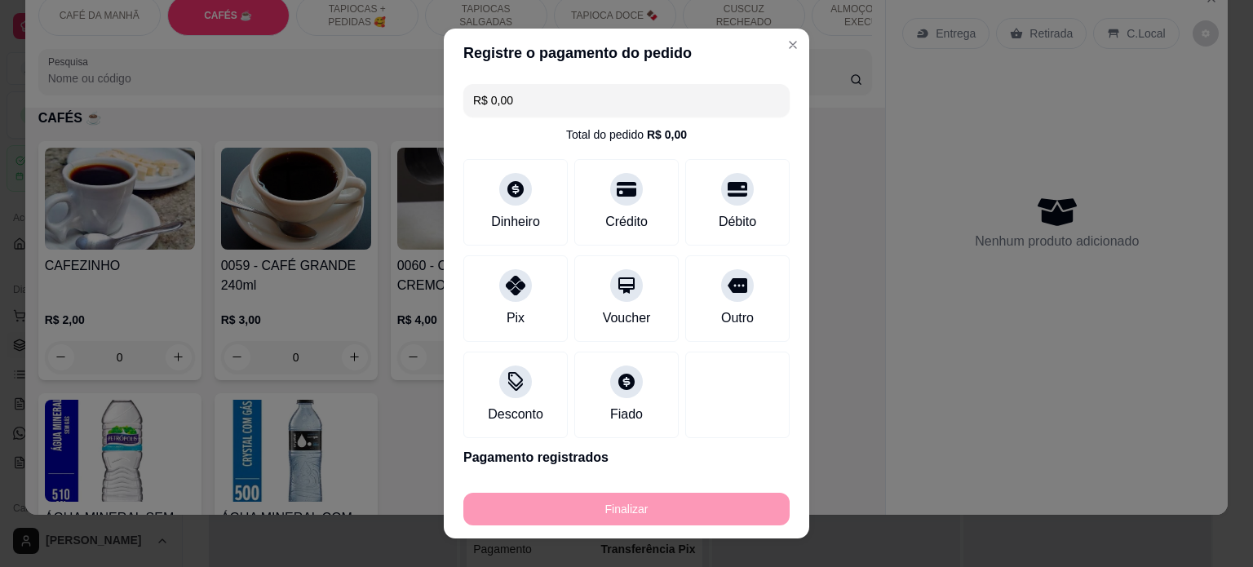
type input "-R$ 10,00"
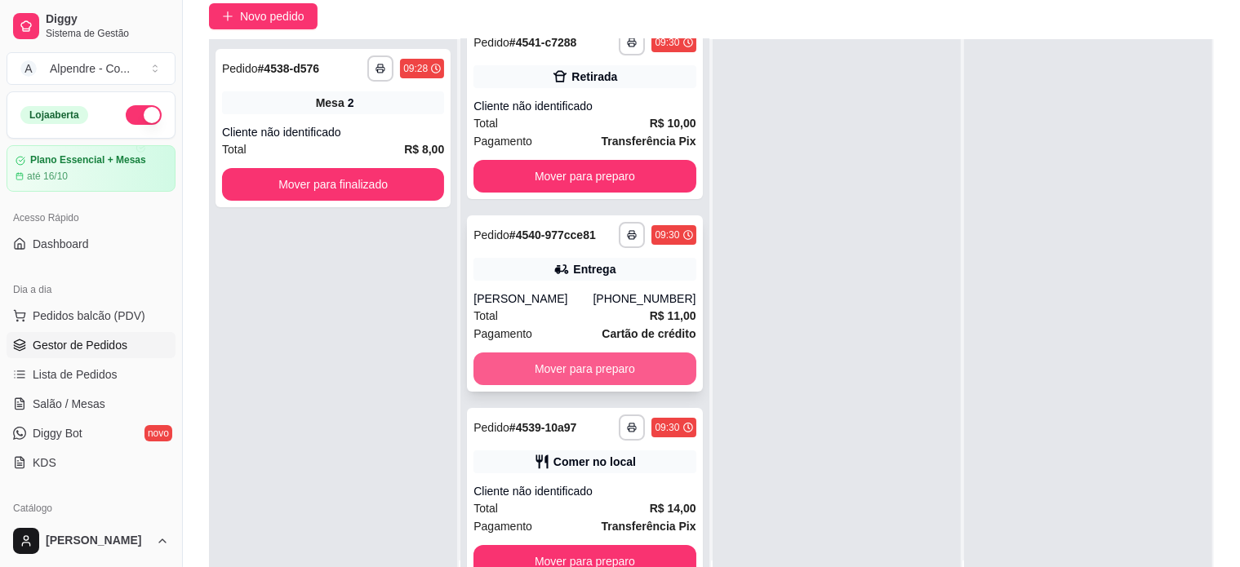
scroll to position [163, 0]
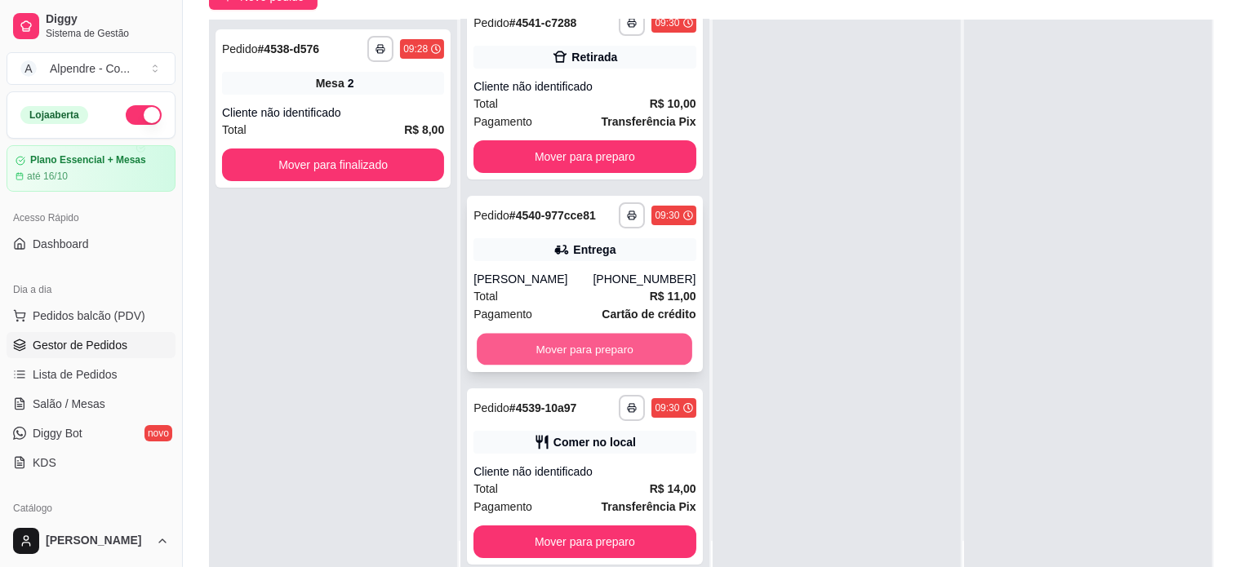
click at [558, 348] on button "Mover para preparo" at bounding box center [584, 350] width 215 height 32
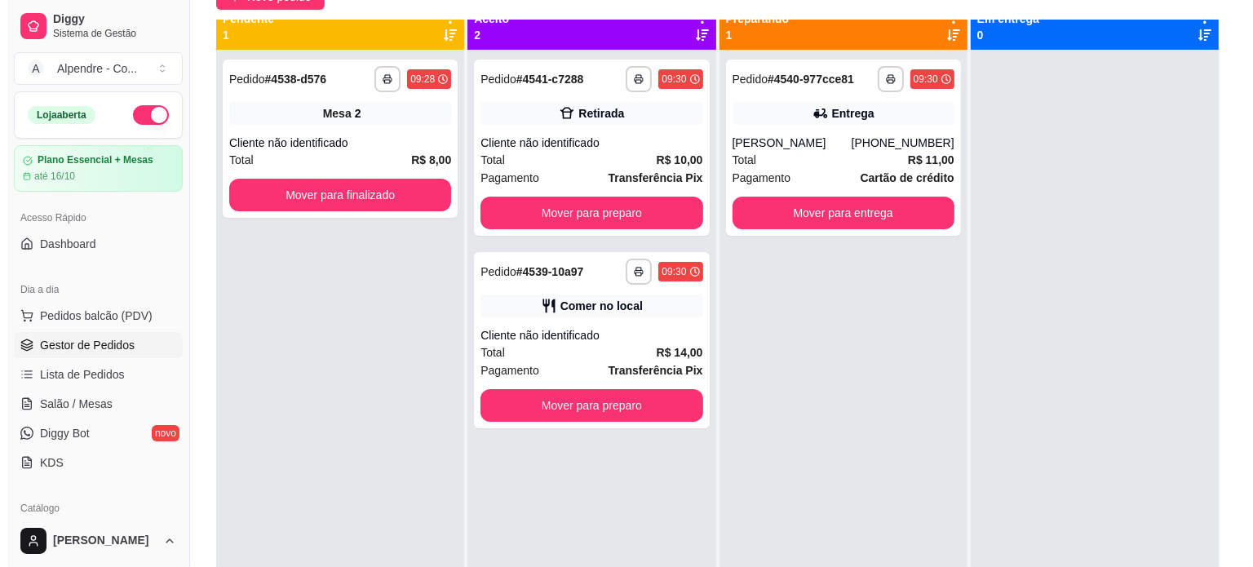
scroll to position [0, 0]
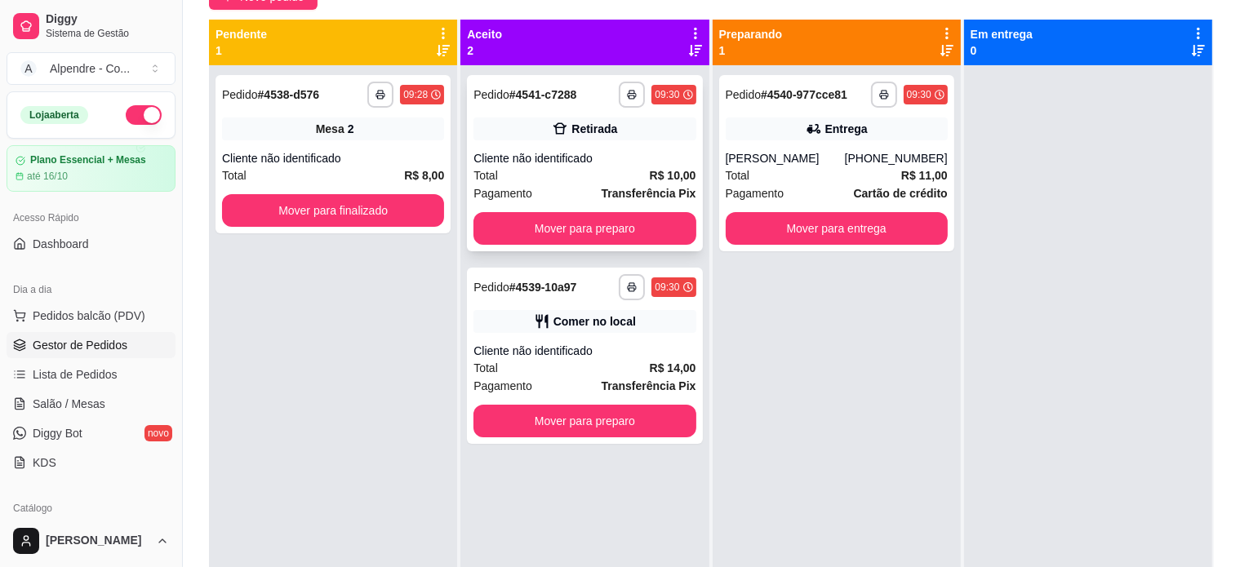
click at [543, 172] on div "Total R$ 10,00" at bounding box center [584, 175] width 222 height 18
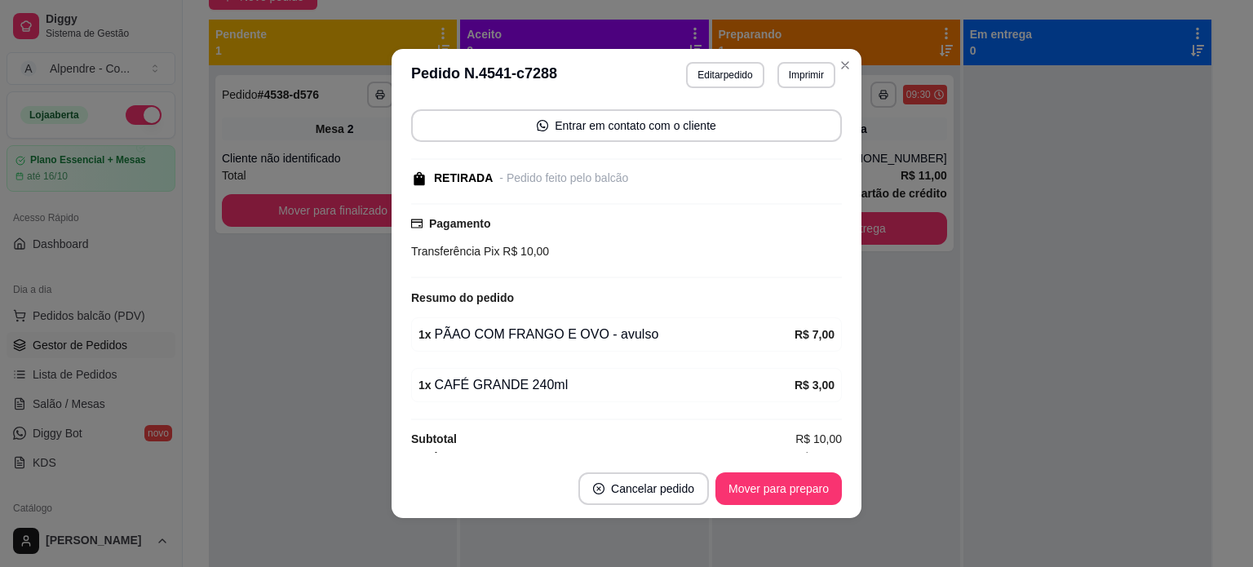
scroll to position [124, 0]
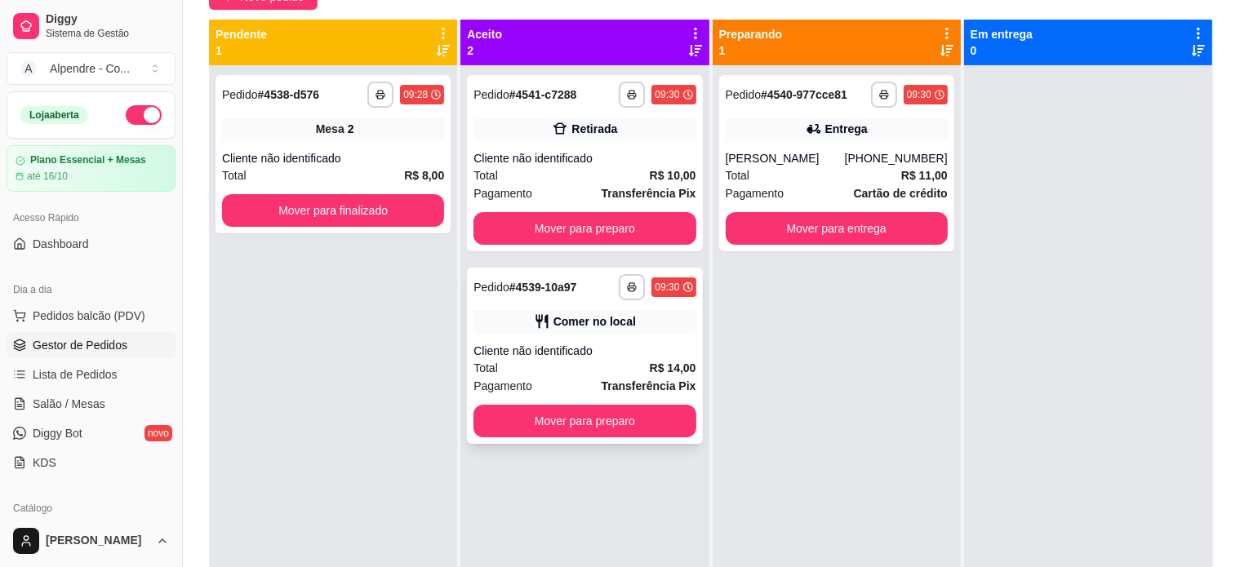
click at [579, 366] on div "Total R$ 14,00" at bounding box center [584, 368] width 222 height 18
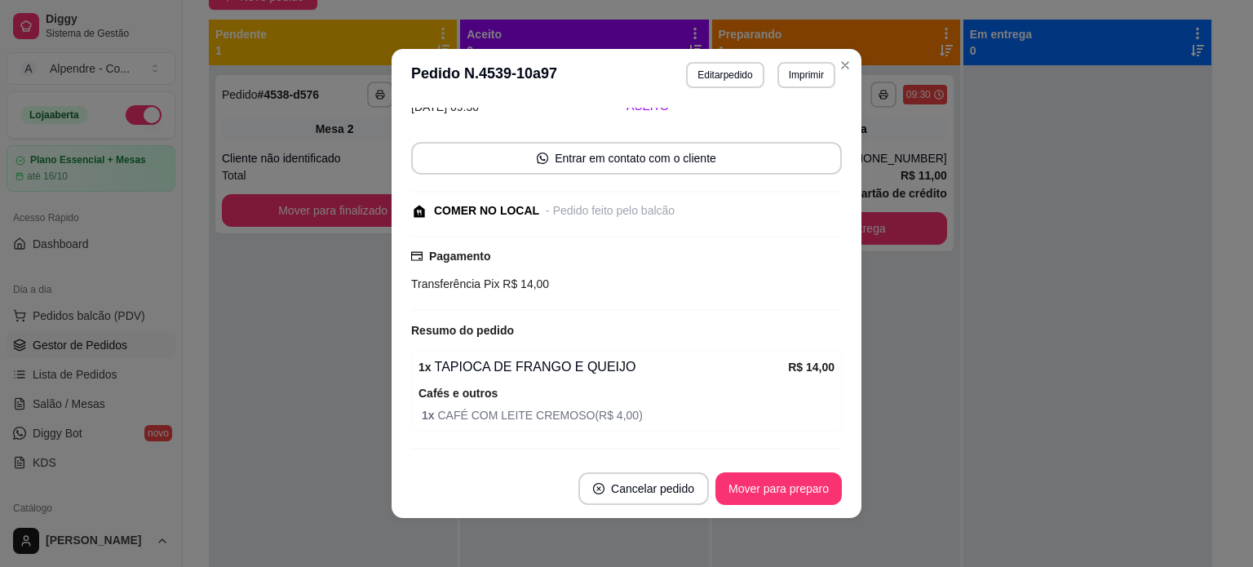
scroll to position [122, 0]
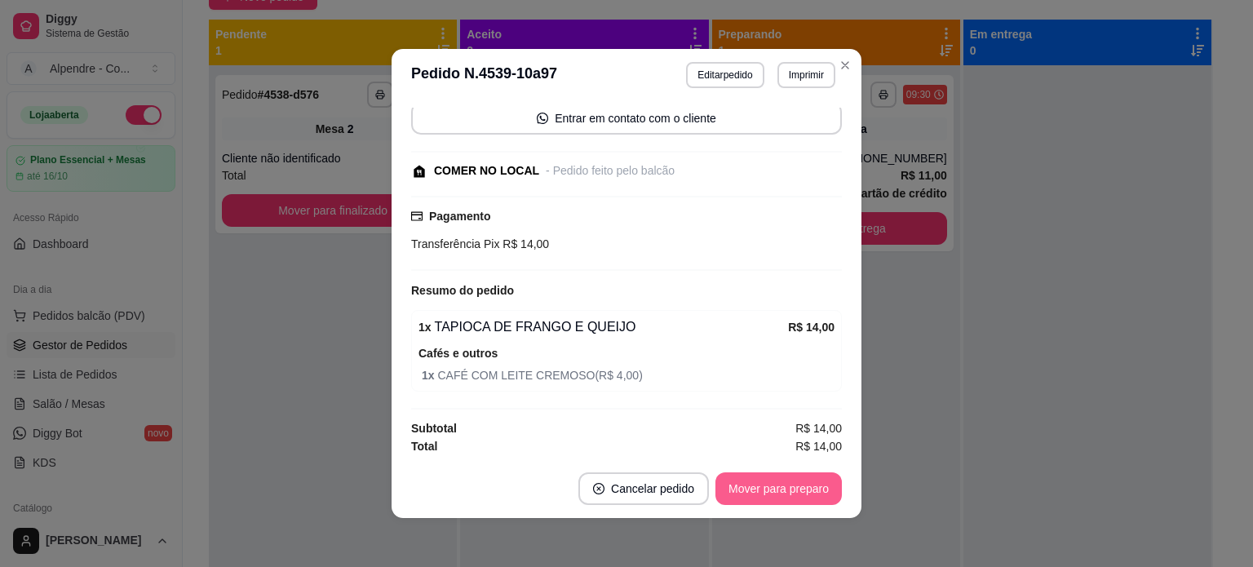
click at [745, 480] on button "Mover para preparo" at bounding box center [779, 488] width 126 height 33
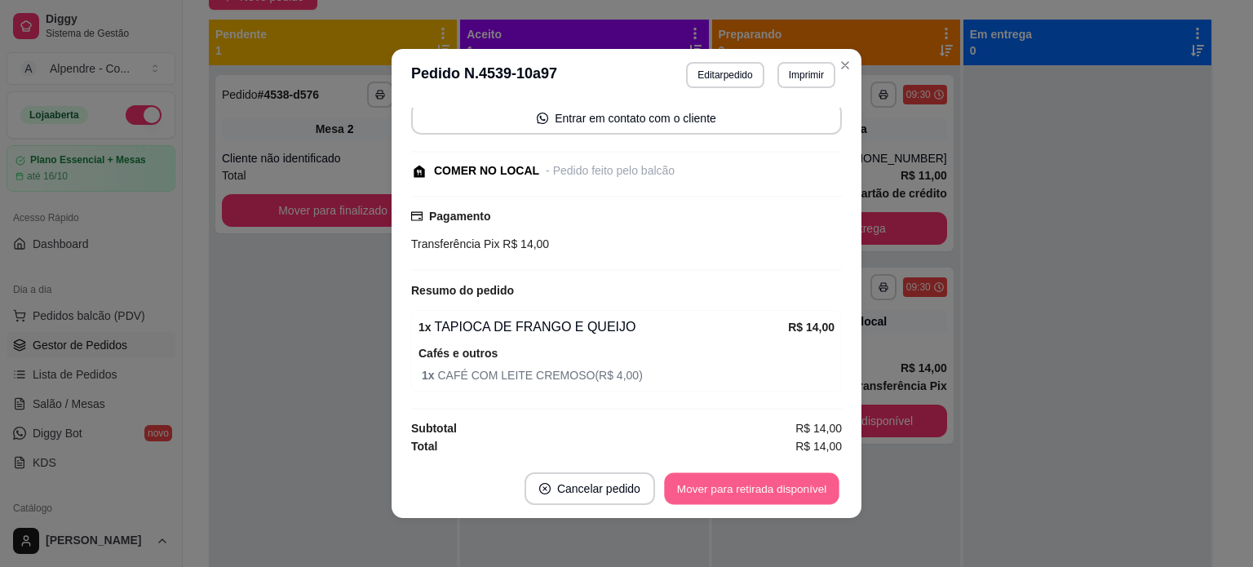
click at [747, 486] on button "Mover para retirada disponível" at bounding box center [751, 489] width 175 height 32
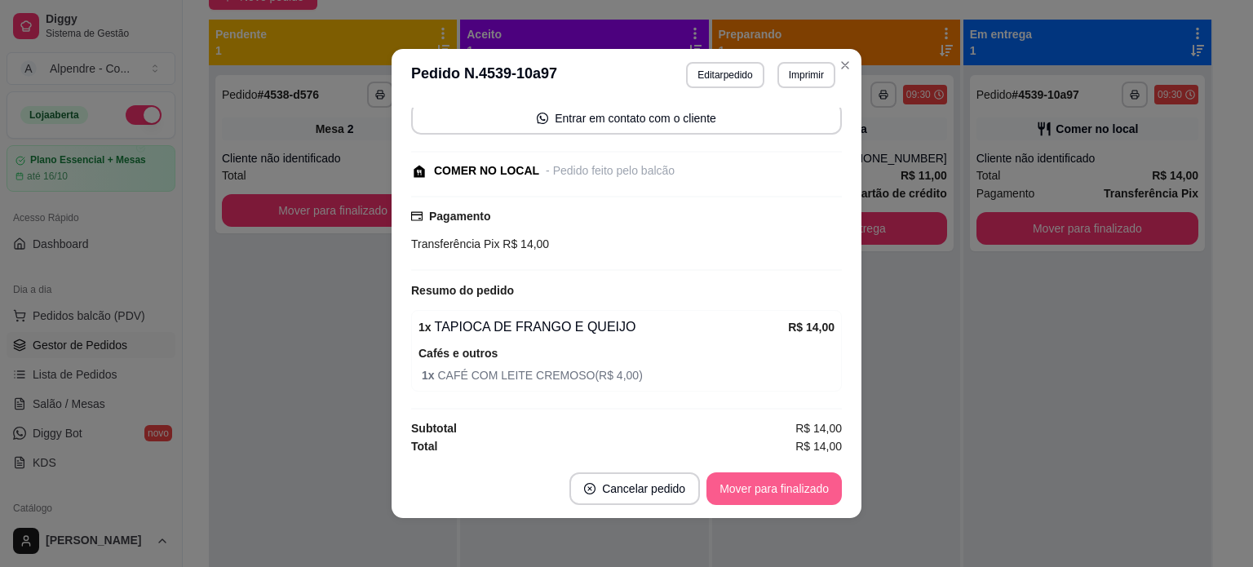
click at [764, 486] on button "Mover para finalizado" at bounding box center [774, 488] width 135 height 33
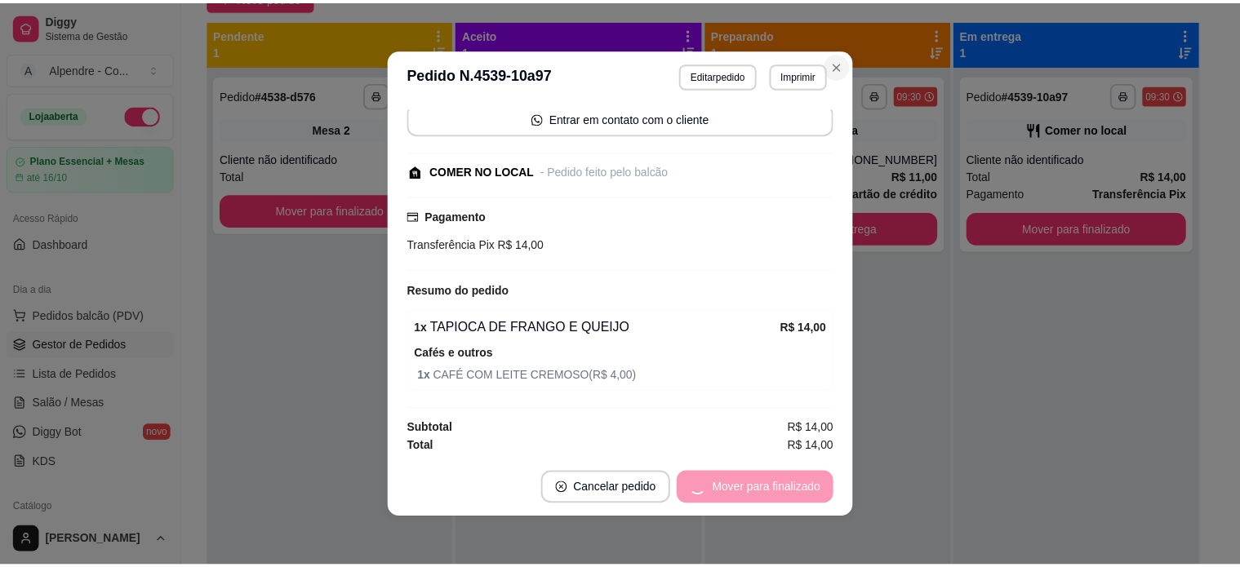
scroll to position [52, 0]
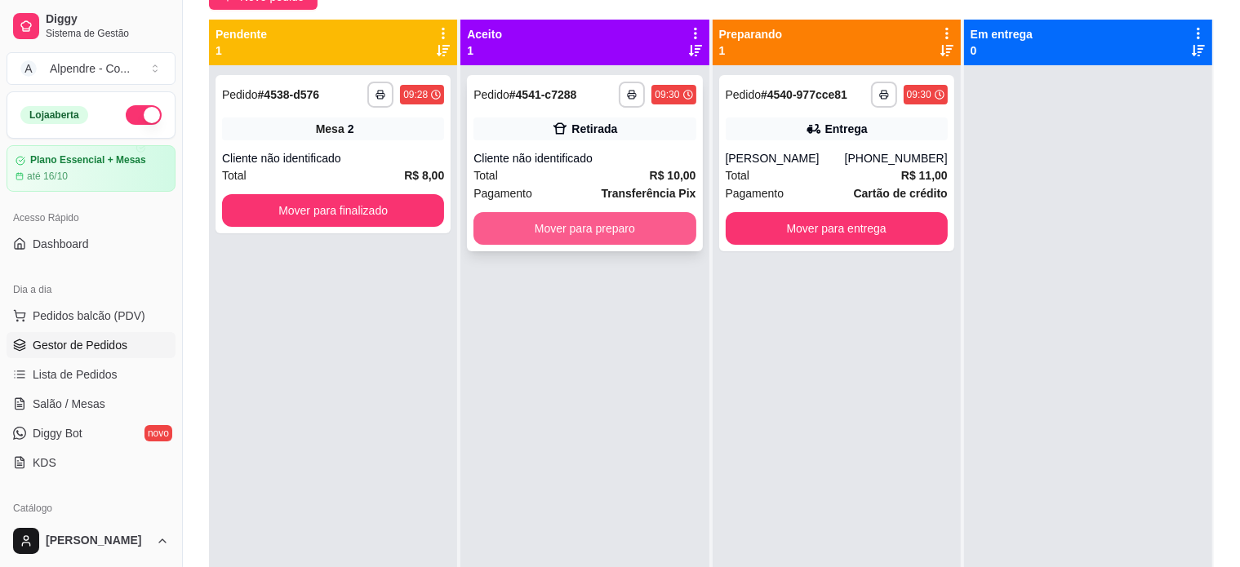
click at [619, 226] on button "Mover para preparo" at bounding box center [584, 228] width 222 height 33
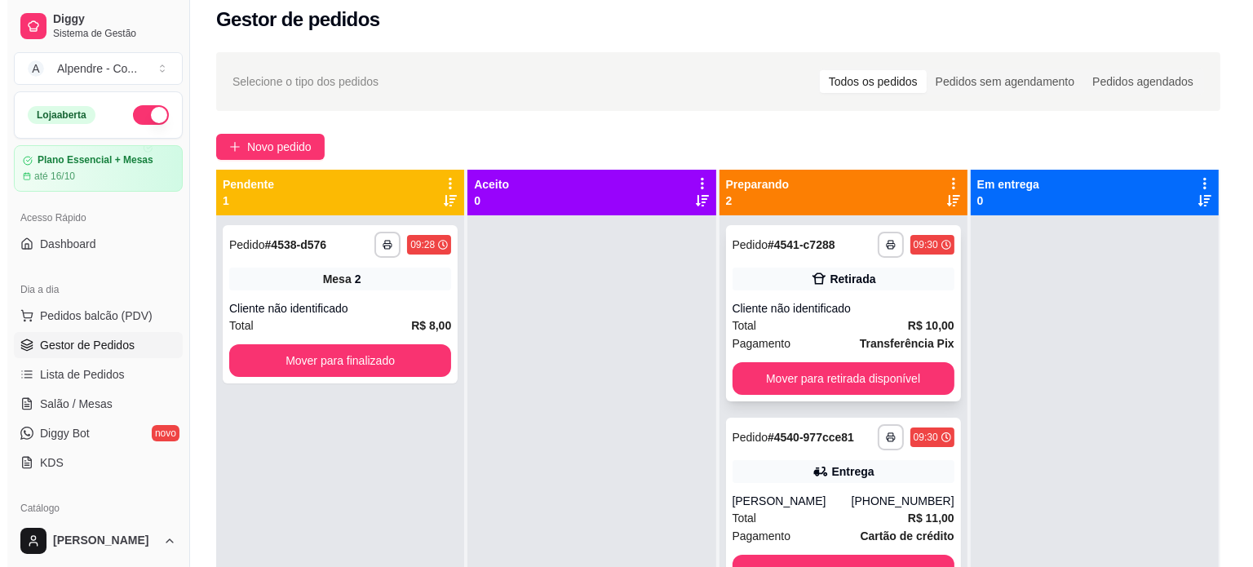
scroll to position [0, 0]
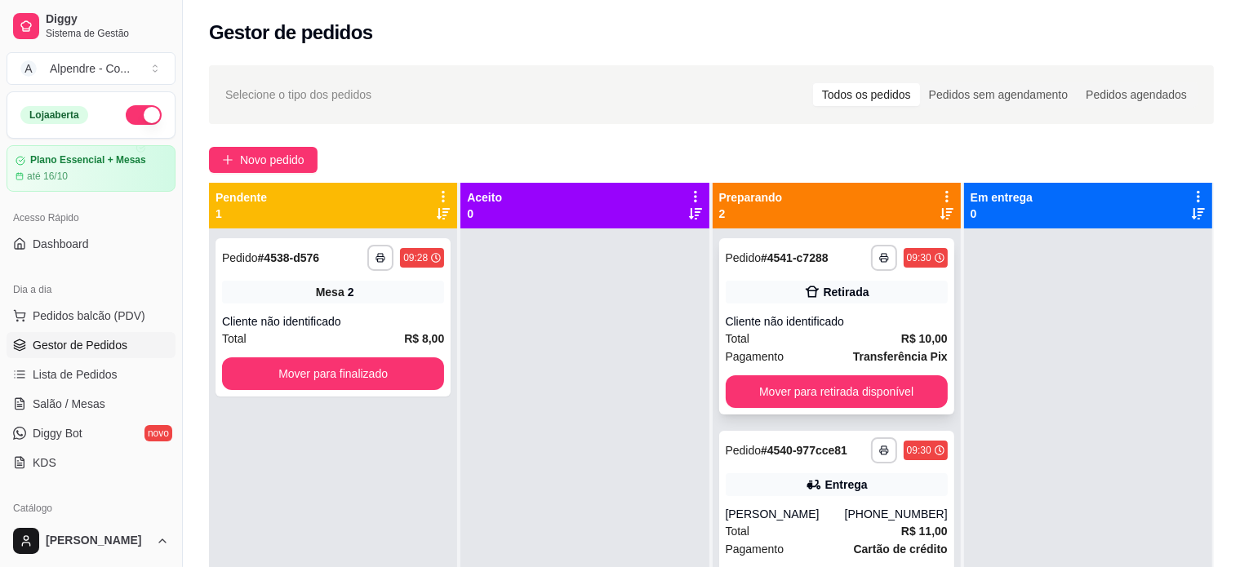
click at [813, 316] on div "Cliente não identificado" at bounding box center [836, 321] width 222 height 16
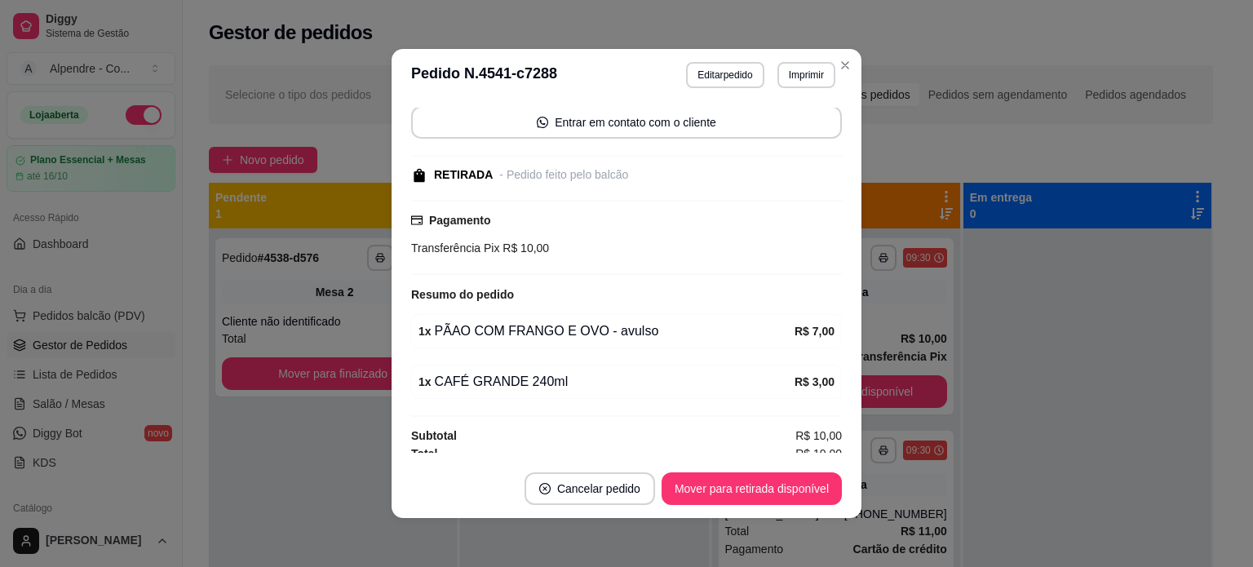
scroll to position [124, 0]
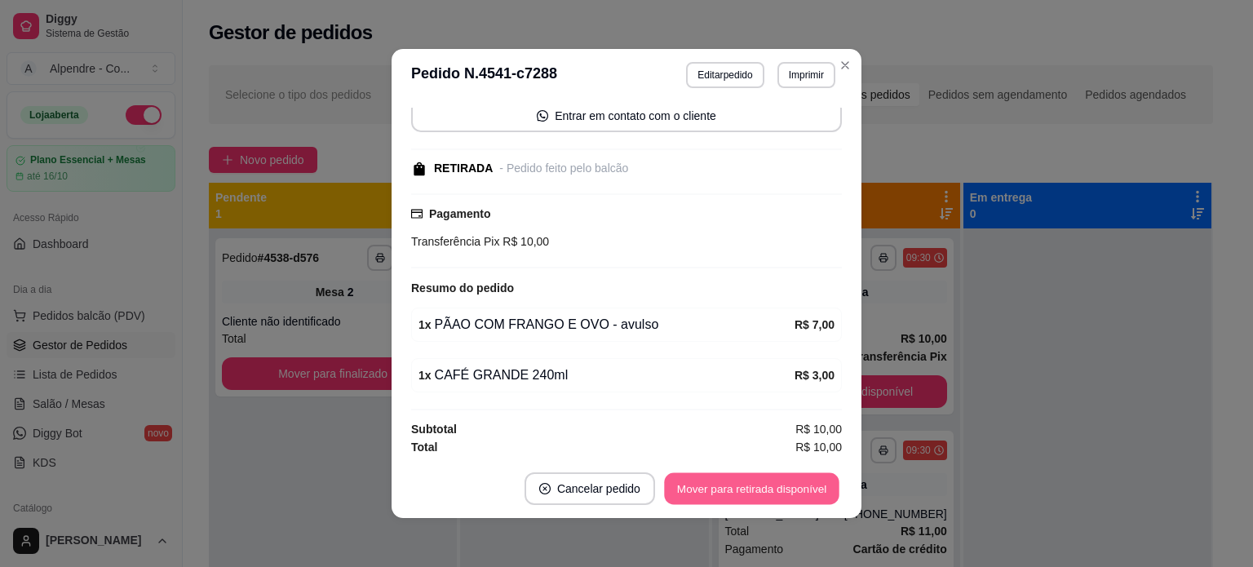
click at [754, 484] on button "Mover para retirada disponível" at bounding box center [751, 489] width 175 height 32
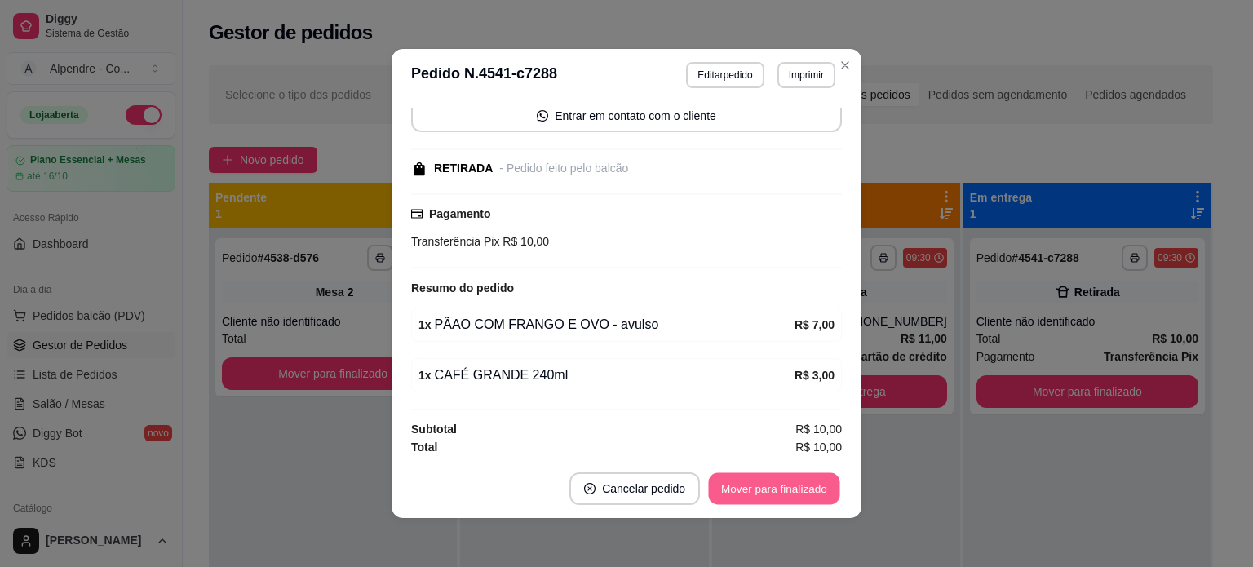
click at [754, 484] on button "Mover para finalizado" at bounding box center [774, 489] width 131 height 32
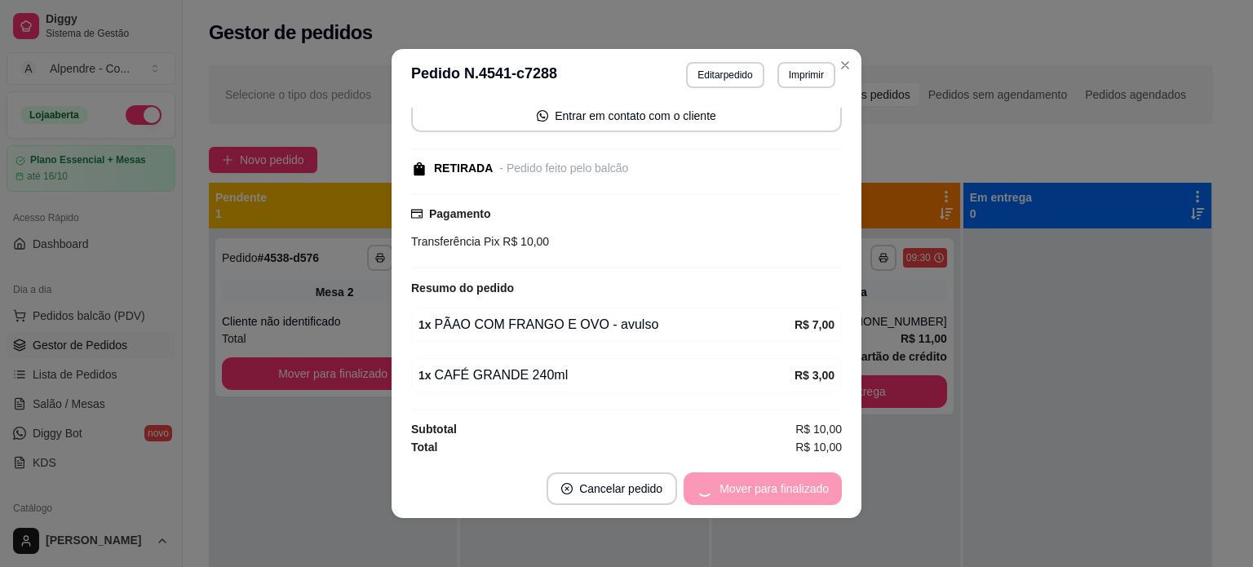
scroll to position [55, 0]
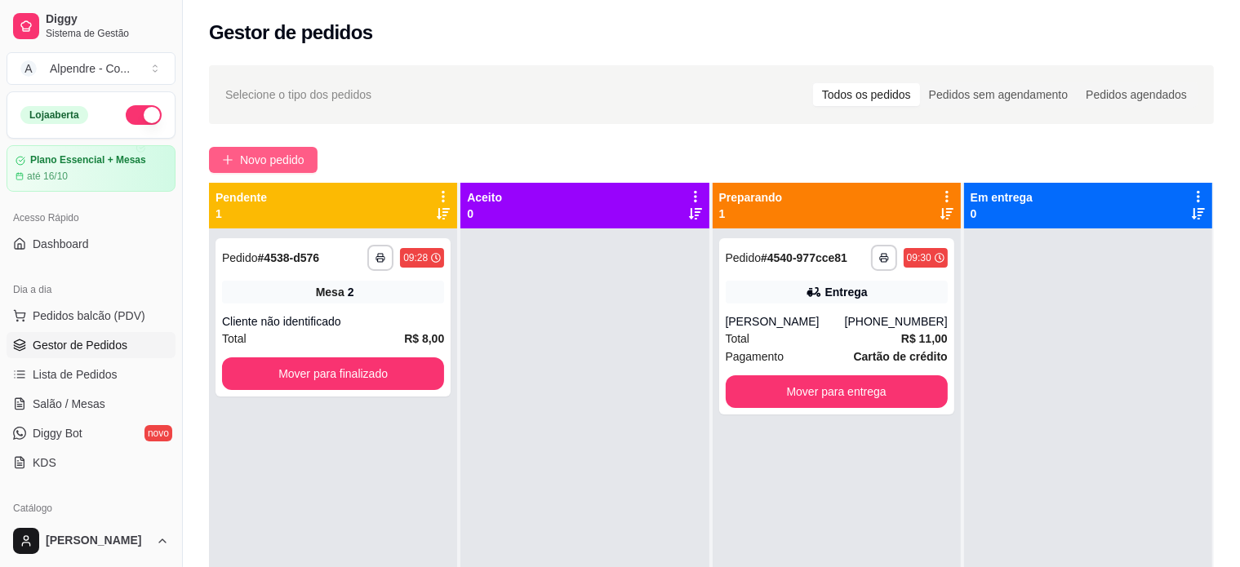
click at [259, 153] on span "Novo pedido" at bounding box center [272, 160] width 64 height 18
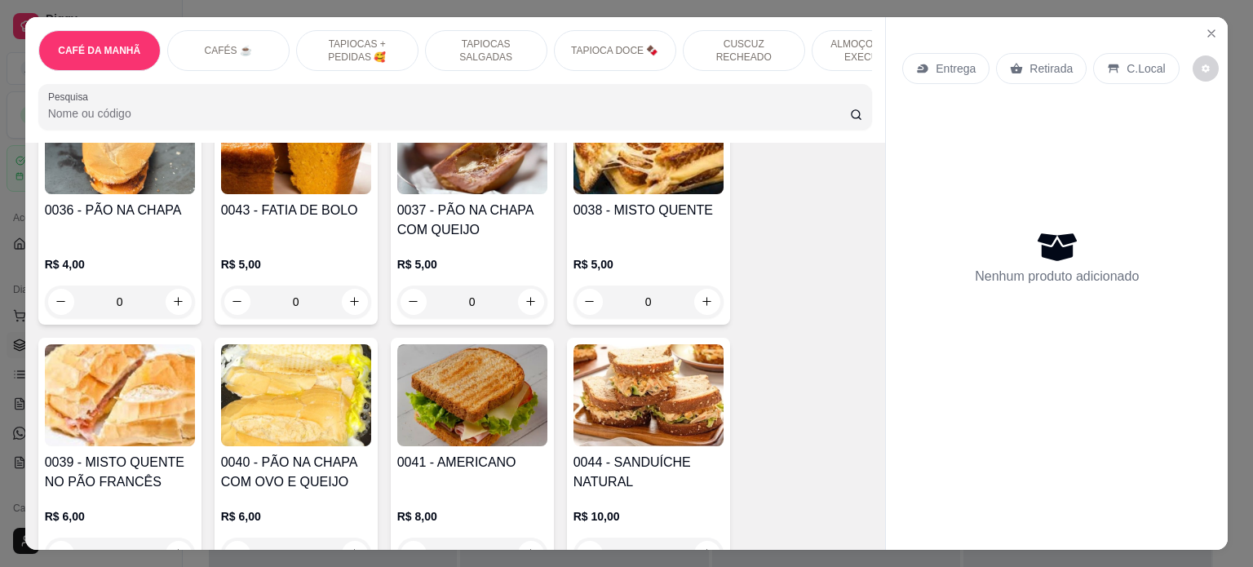
scroll to position [245, 0]
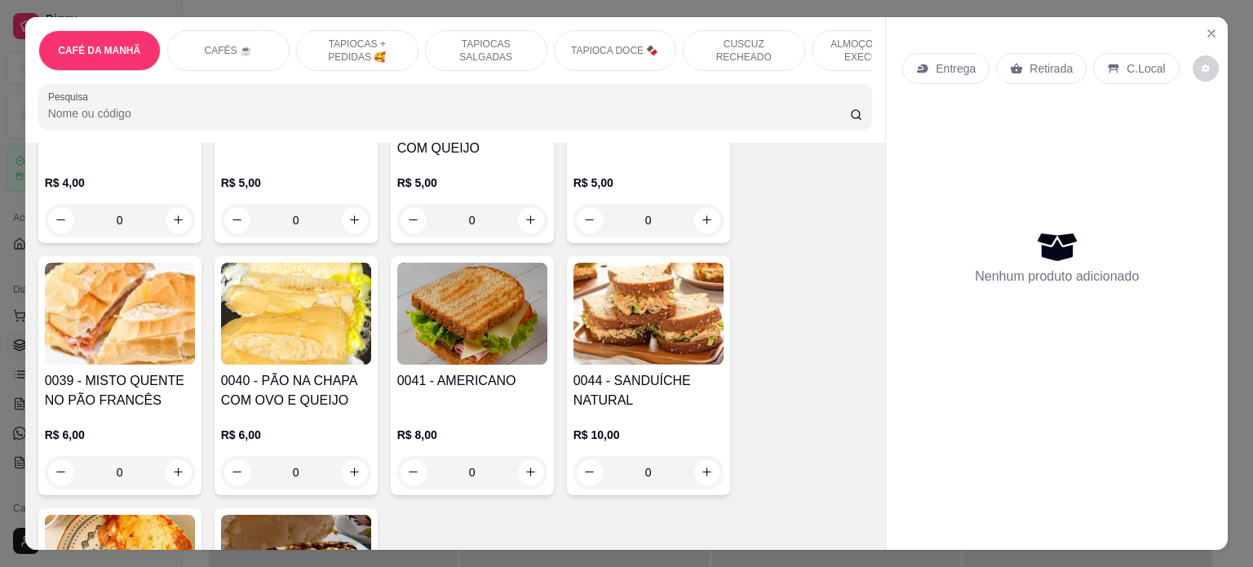
click at [349, 477] on div "0" at bounding box center [296, 472] width 150 height 33
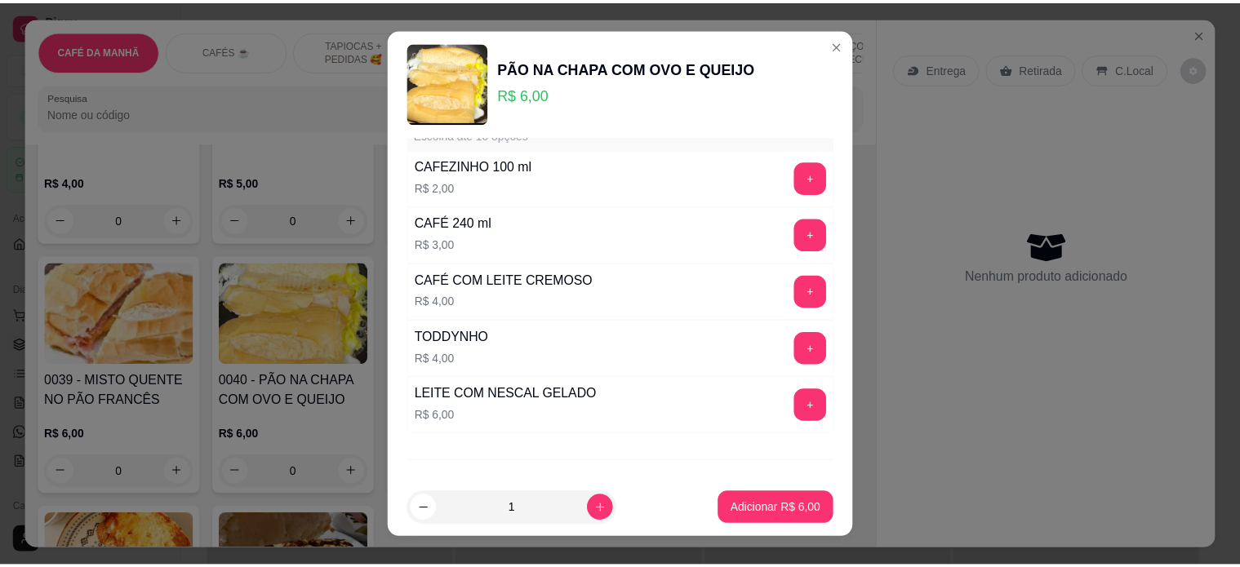
scroll to position [2805, 0]
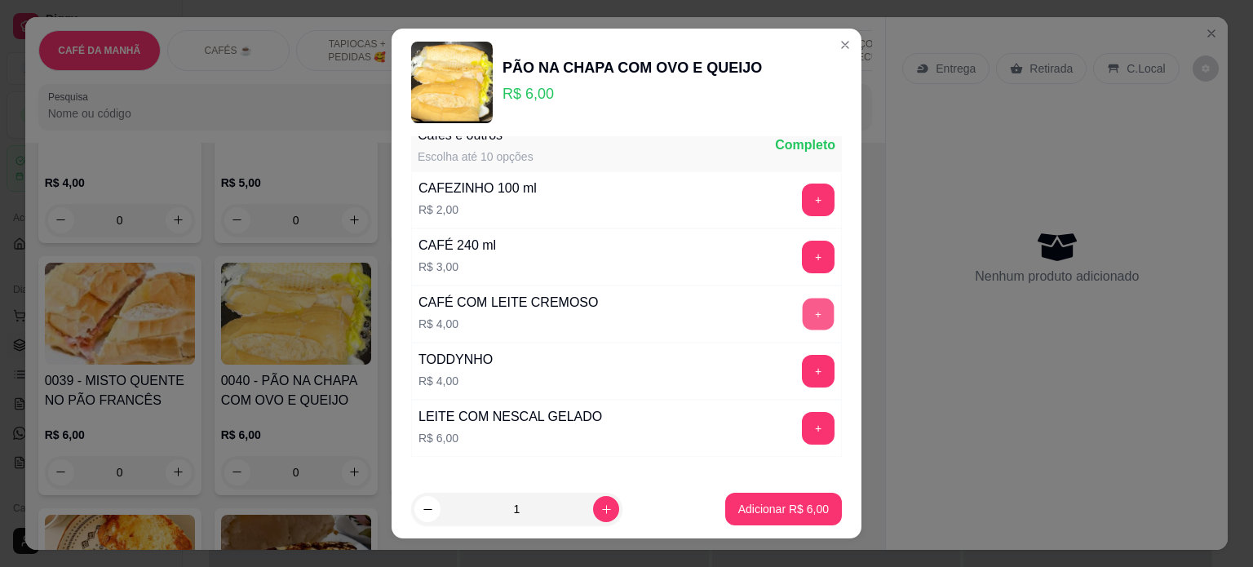
click at [803, 299] on button "+" at bounding box center [819, 315] width 32 height 32
click at [769, 505] on p "Adicionar R$ 10,00" at bounding box center [780, 509] width 97 height 16
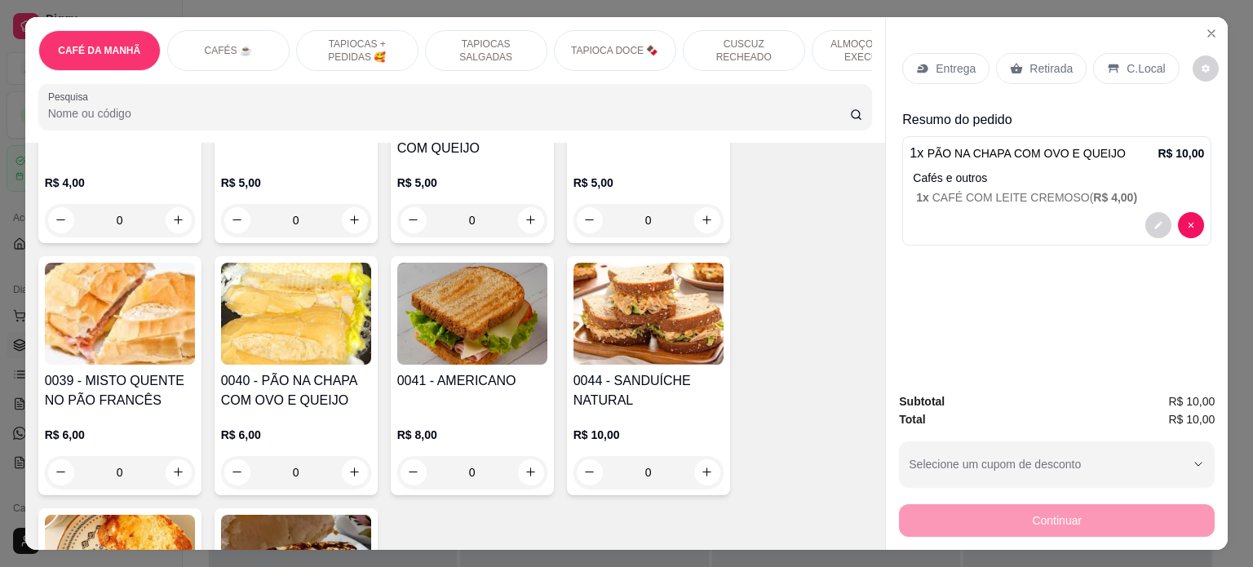
click at [1041, 61] on p "Retirada" at bounding box center [1051, 68] width 43 height 16
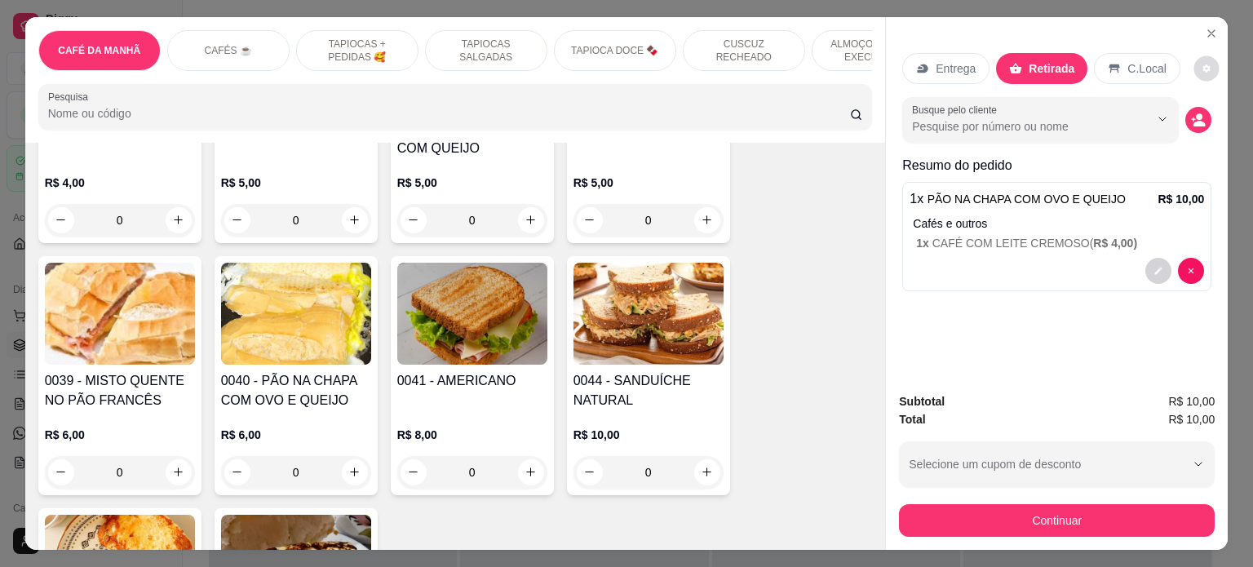
click at [1194, 64] on button "decrease-product-quantity" at bounding box center [1206, 67] width 25 height 25
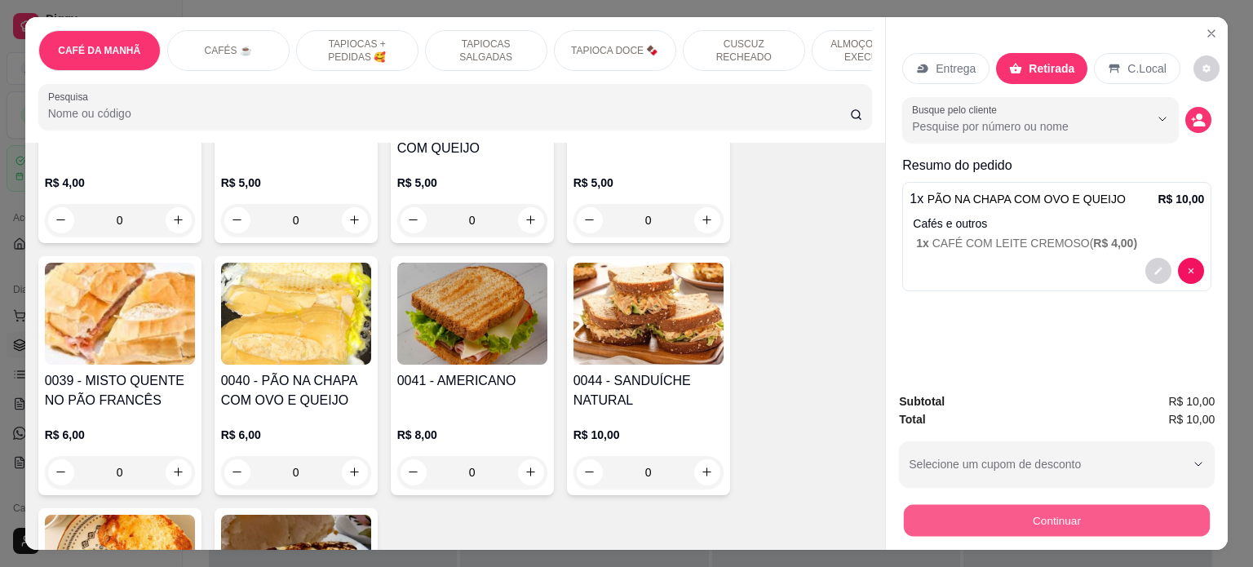
click at [1059, 516] on button "Continuar" at bounding box center [1057, 521] width 306 height 32
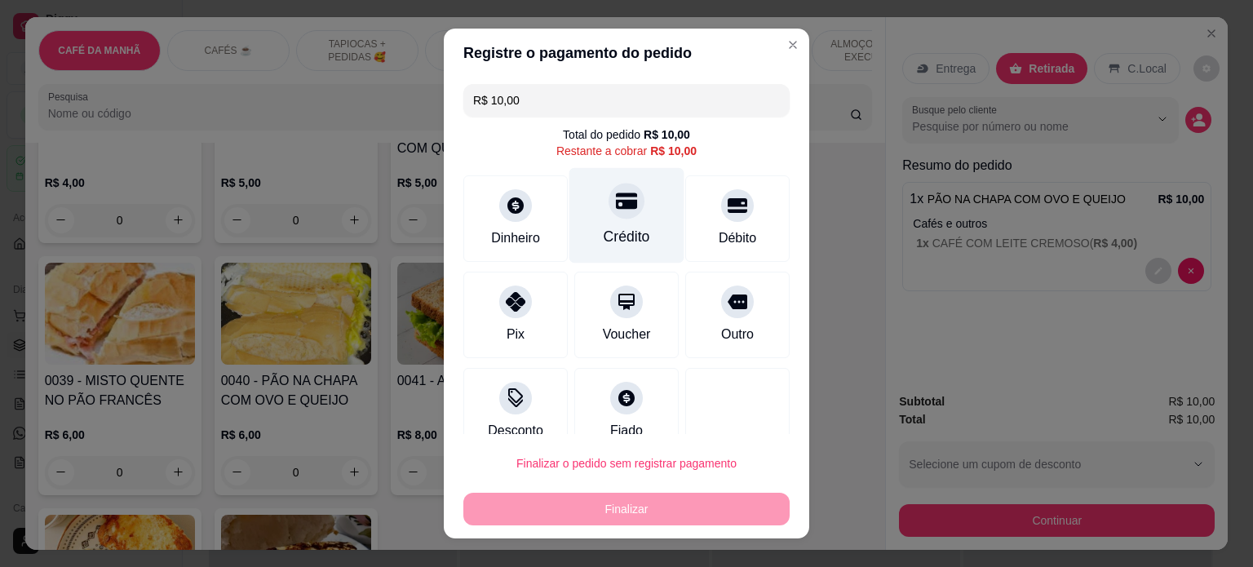
click at [596, 217] on div "Crédito" at bounding box center [627, 214] width 115 height 95
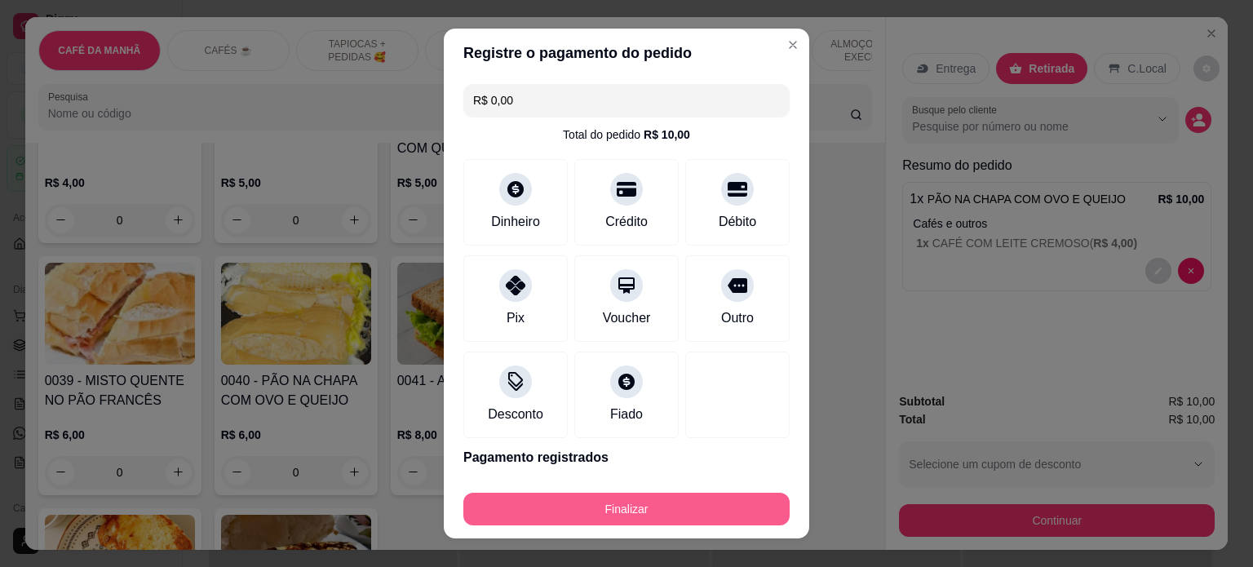
click at [646, 507] on button "Finalizar" at bounding box center [627, 509] width 326 height 33
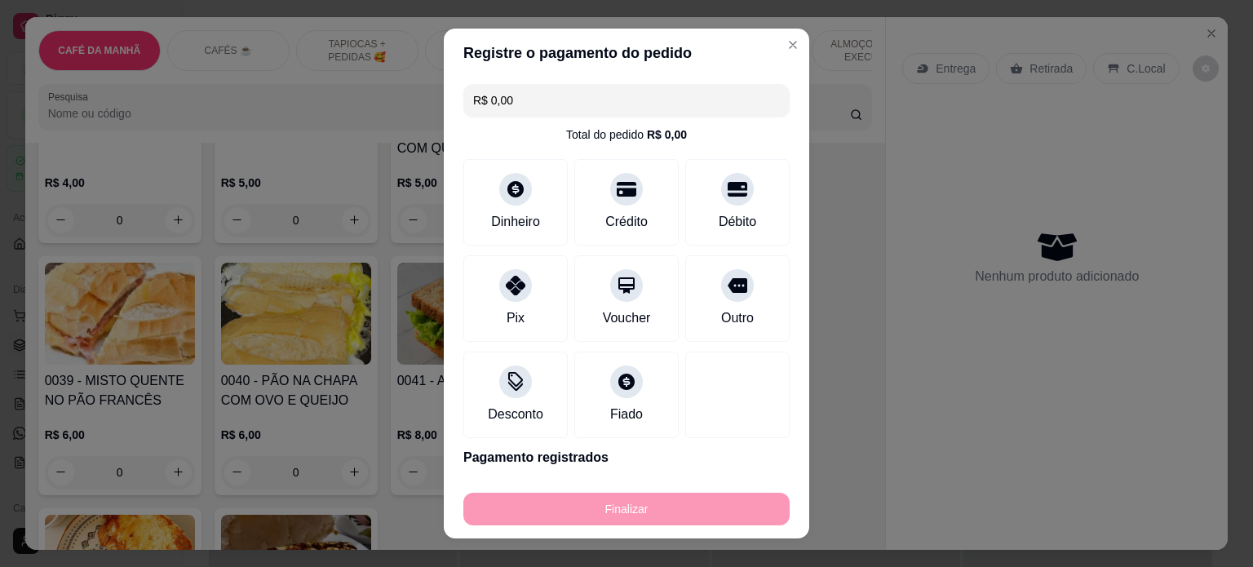
type input "-R$ 10,00"
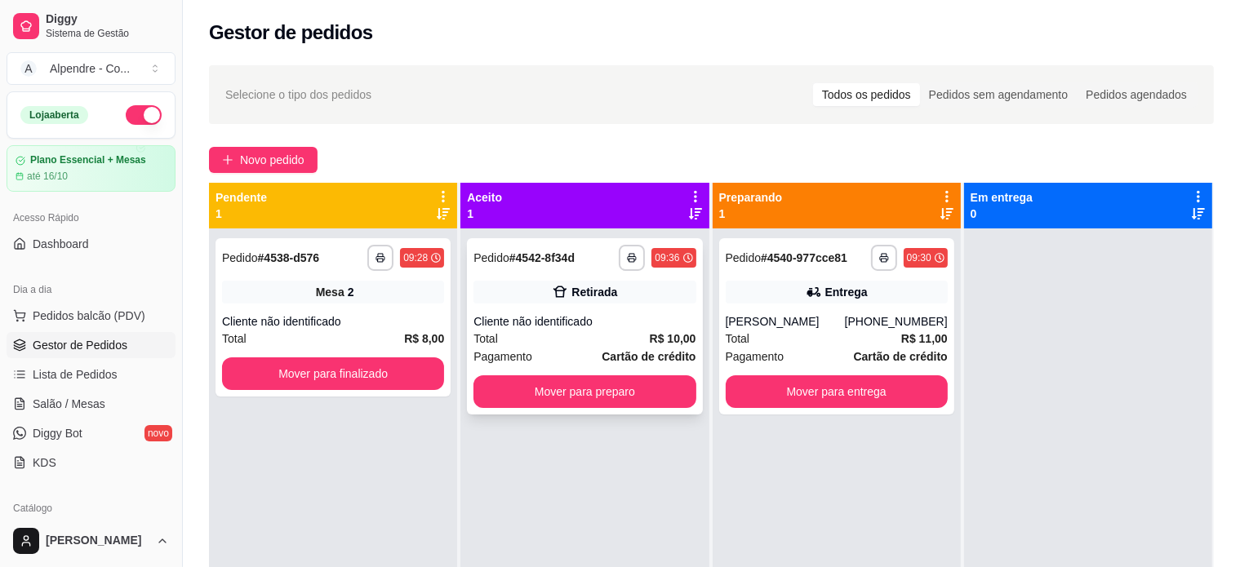
click at [607, 322] on div "Cliente não identificado" at bounding box center [584, 321] width 222 height 16
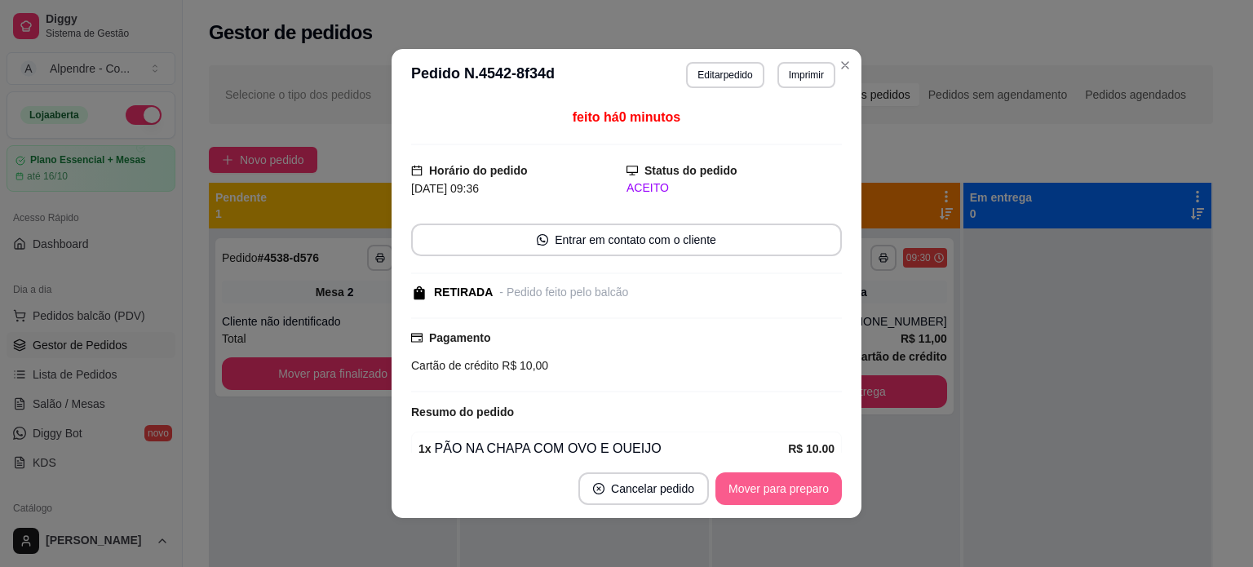
click at [774, 486] on button "Mover para preparo" at bounding box center [779, 488] width 126 height 33
click at [774, 486] on div "Mover para preparo" at bounding box center [767, 488] width 149 height 33
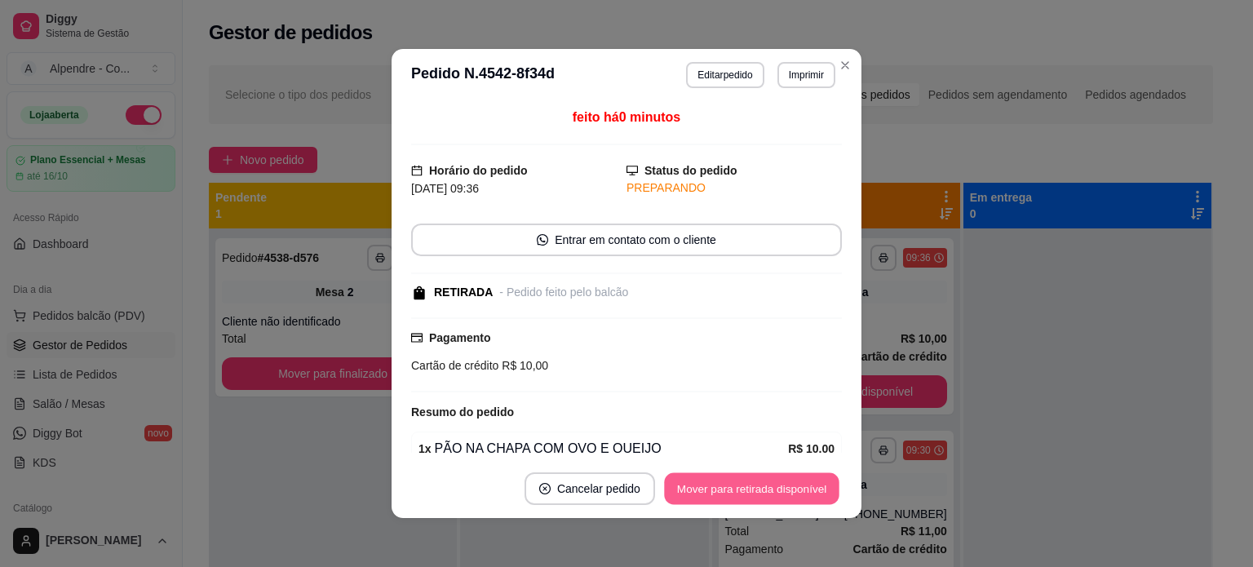
click at [769, 489] on button "Mover para retirada disponível" at bounding box center [751, 489] width 175 height 32
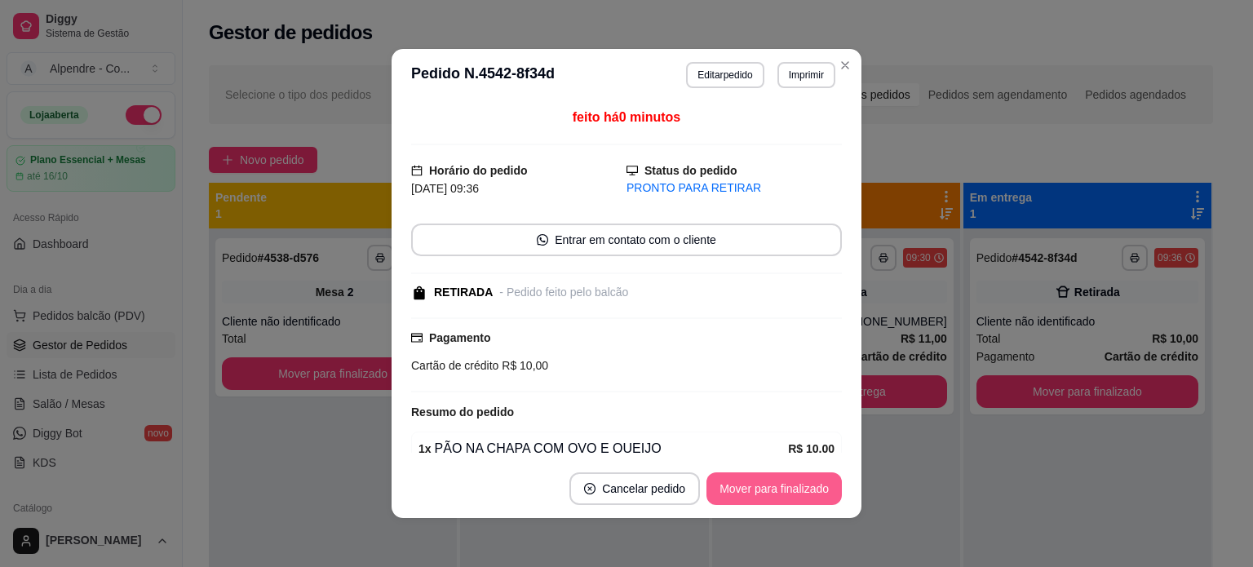
click at [769, 489] on button "Mover para finalizado" at bounding box center [774, 488] width 135 height 33
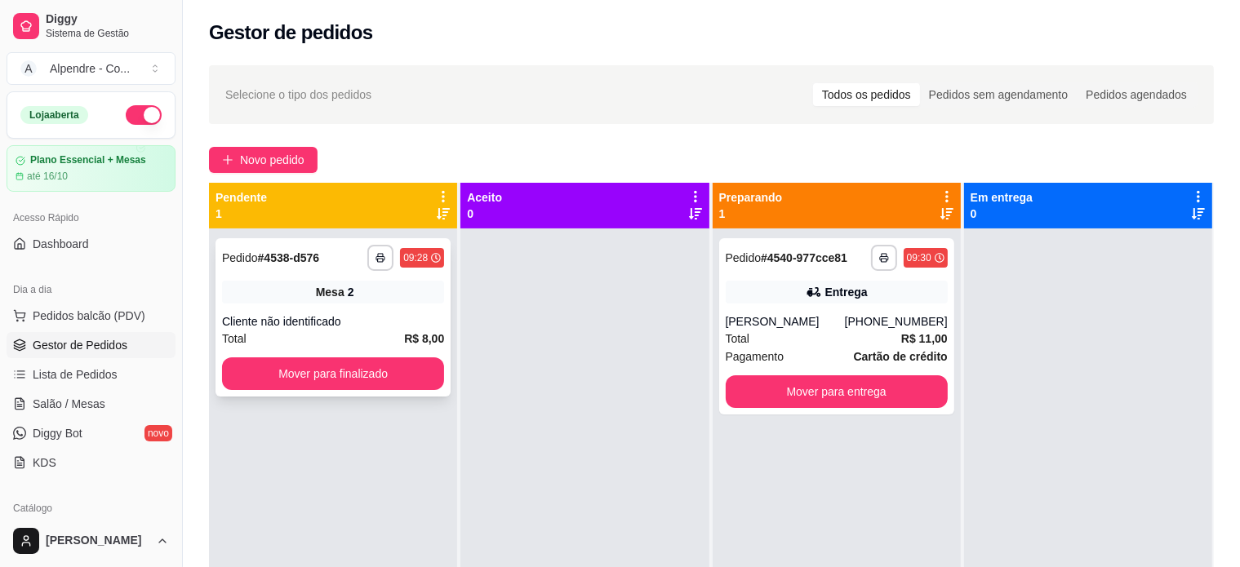
click at [381, 301] on div "Mesa 2" at bounding box center [333, 292] width 222 height 23
click at [33, 413] on link "Salão / Mesas" at bounding box center [91, 404] width 169 height 26
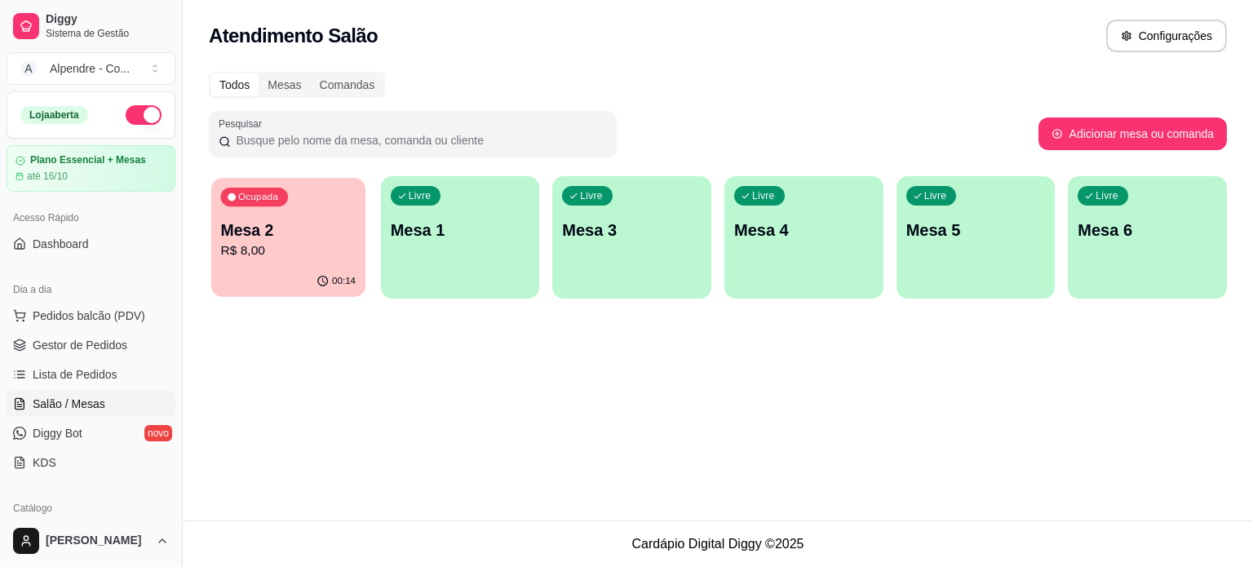
click at [318, 231] on p "Mesa 2" at bounding box center [288, 231] width 135 height 22
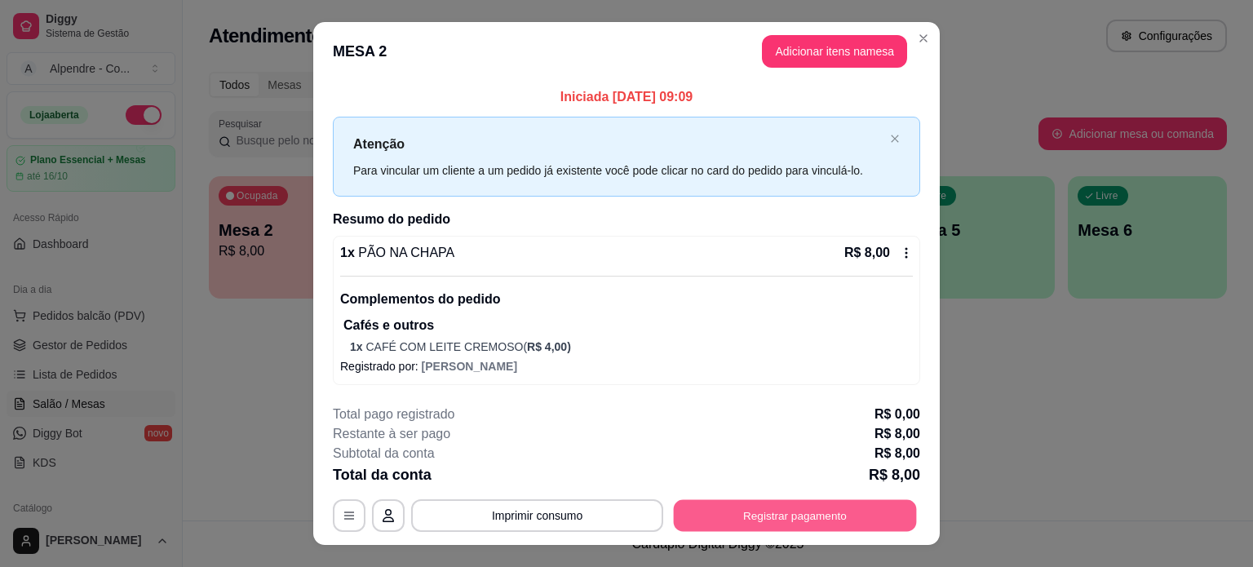
click at [793, 531] on div "**********" at bounding box center [627, 515] width 588 height 33
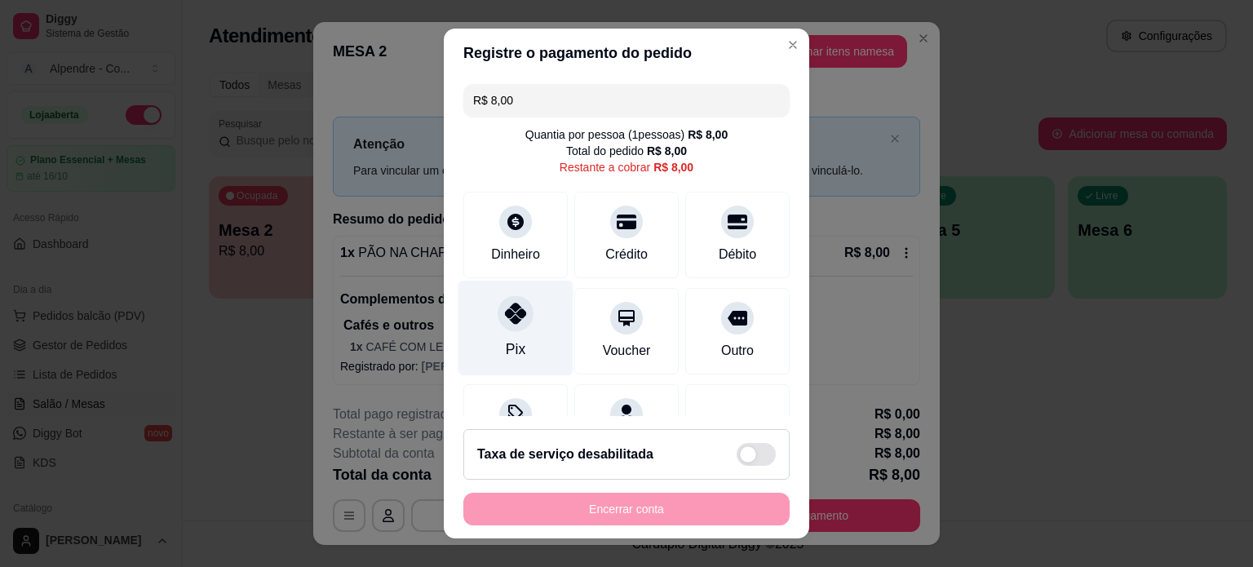
click at [506, 345] on div "Pix" at bounding box center [516, 349] width 20 height 21
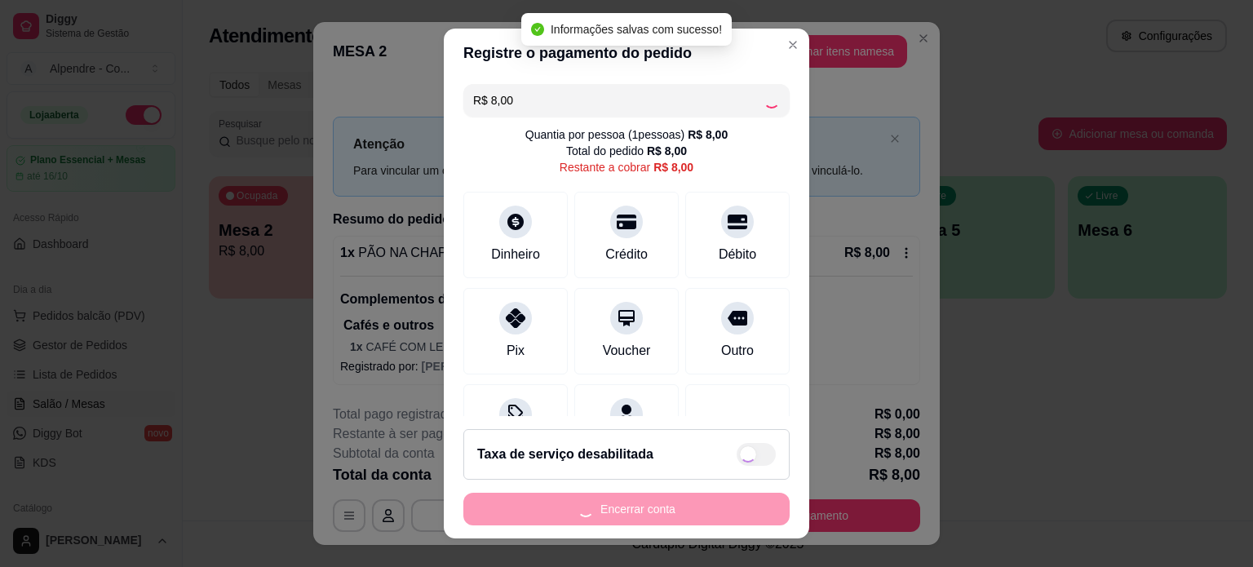
type input "R$ 0,00"
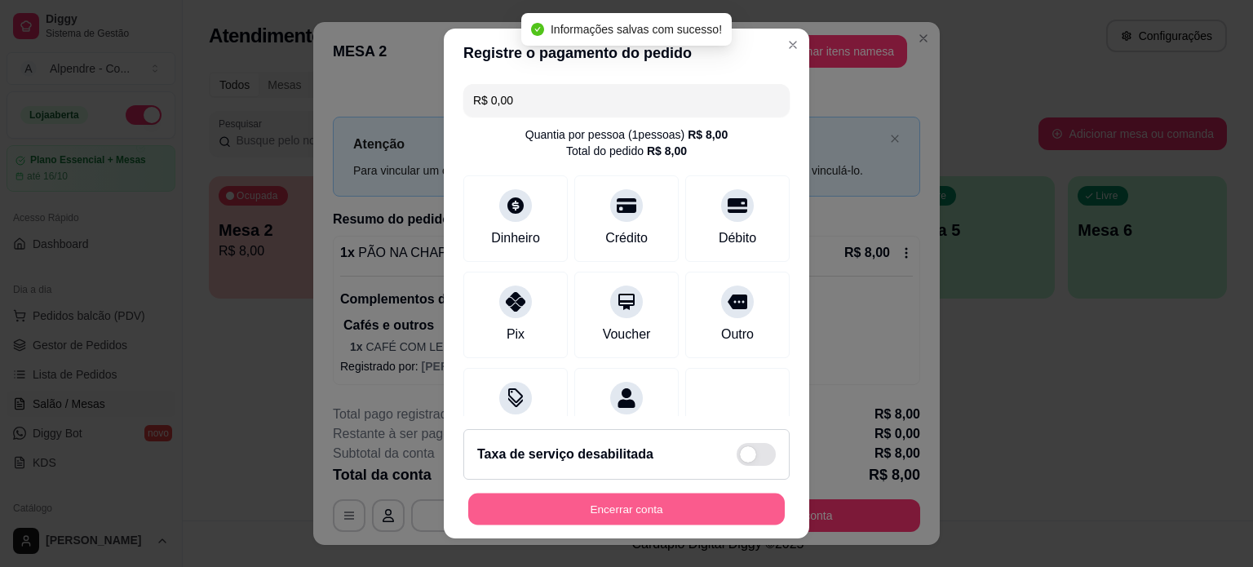
click at [604, 512] on button "Encerrar conta" at bounding box center [626, 510] width 317 height 32
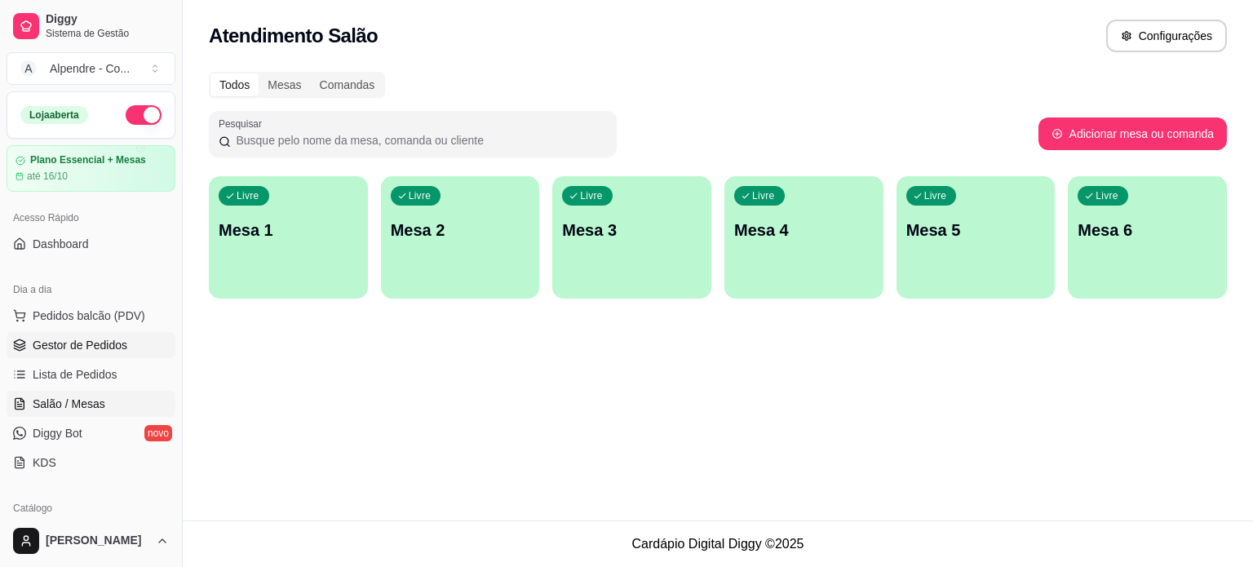
click at [95, 339] on span "Gestor de Pedidos" at bounding box center [80, 345] width 95 height 16
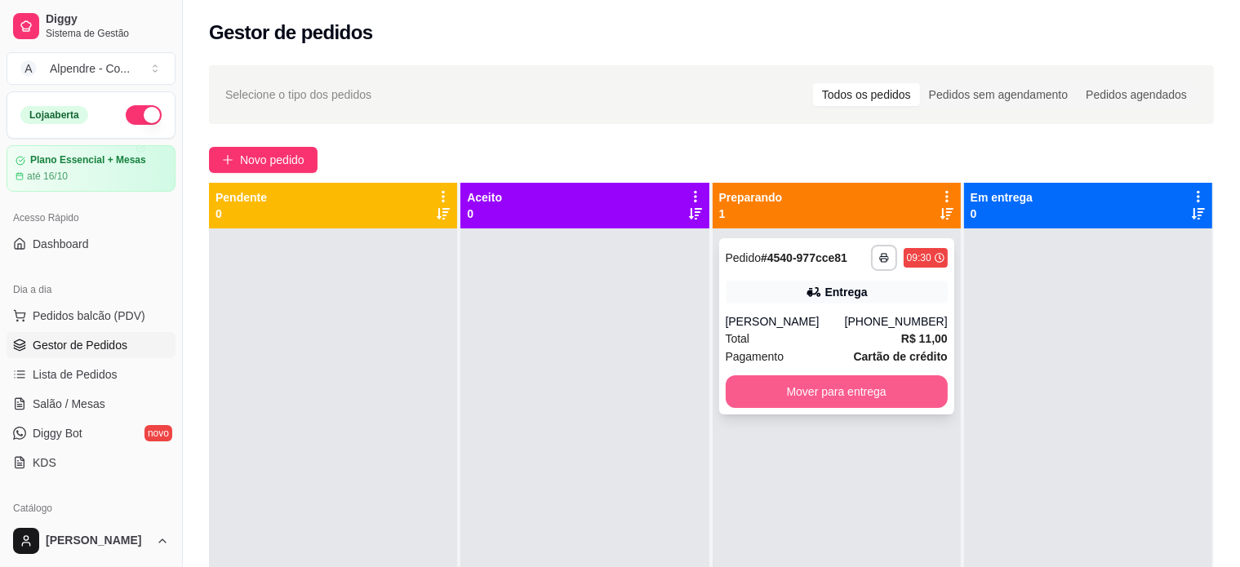
click at [853, 391] on button "Mover para entrega" at bounding box center [836, 391] width 222 height 33
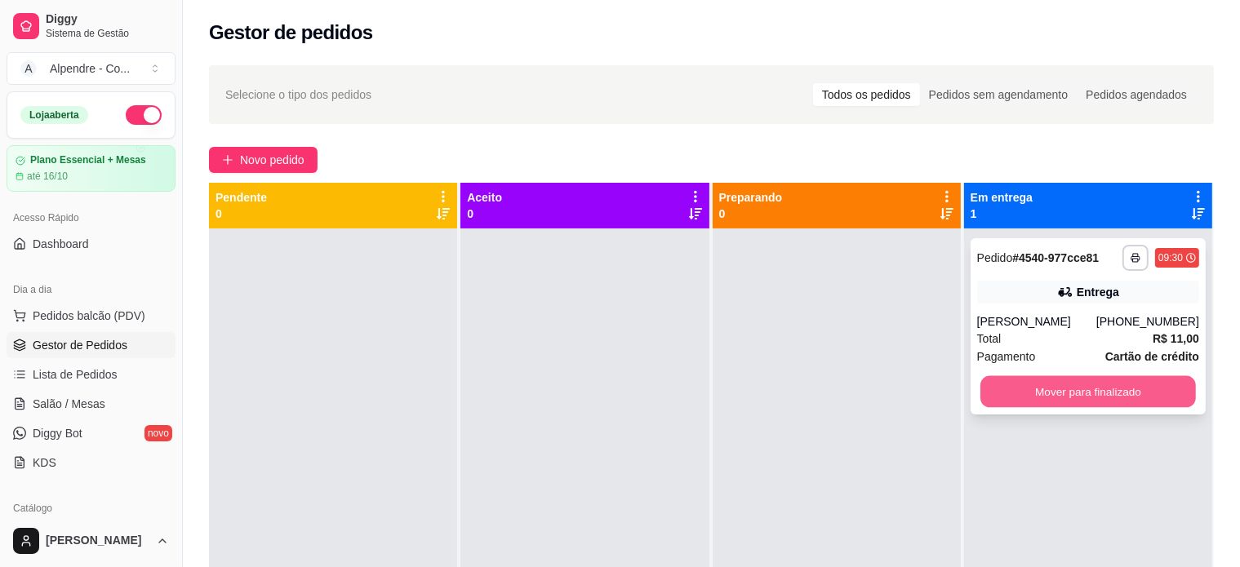
click at [1089, 401] on button "Mover para finalizado" at bounding box center [1087, 392] width 215 height 32
click at [1067, 389] on button "Mover para finalizado" at bounding box center [1087, 392] width 215 height 32
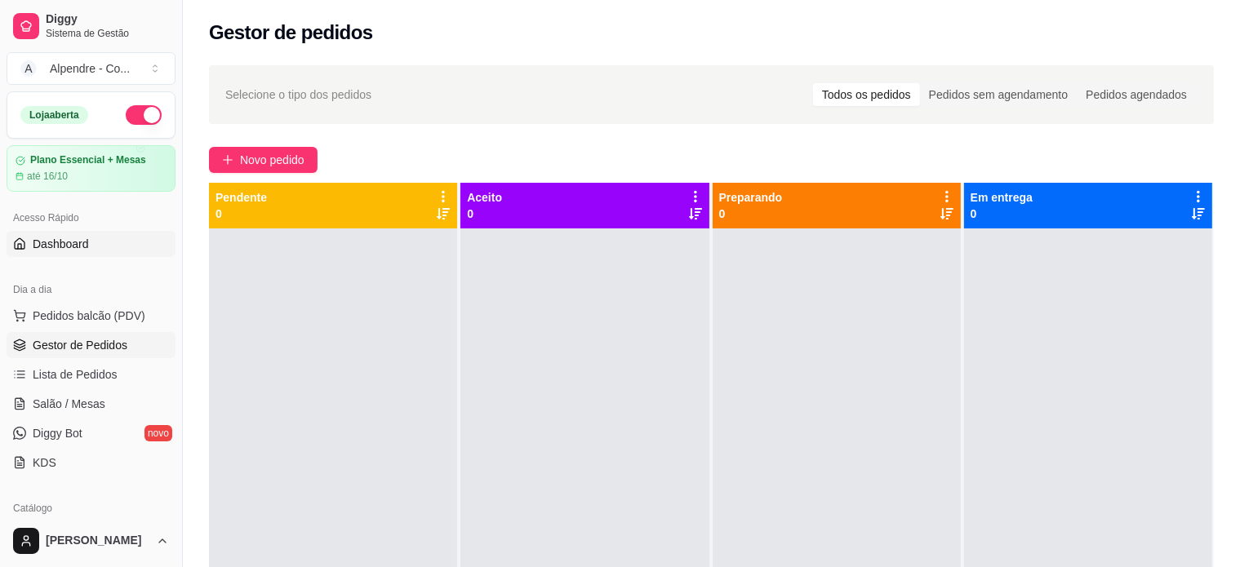
click at [64, 244] on span "Dashboard" at bounding box center [61, 244] width 56 height 16
click at [69, 366] on span "Lista de Pedidos" at bounding box center [75, 374] width 85 height 16
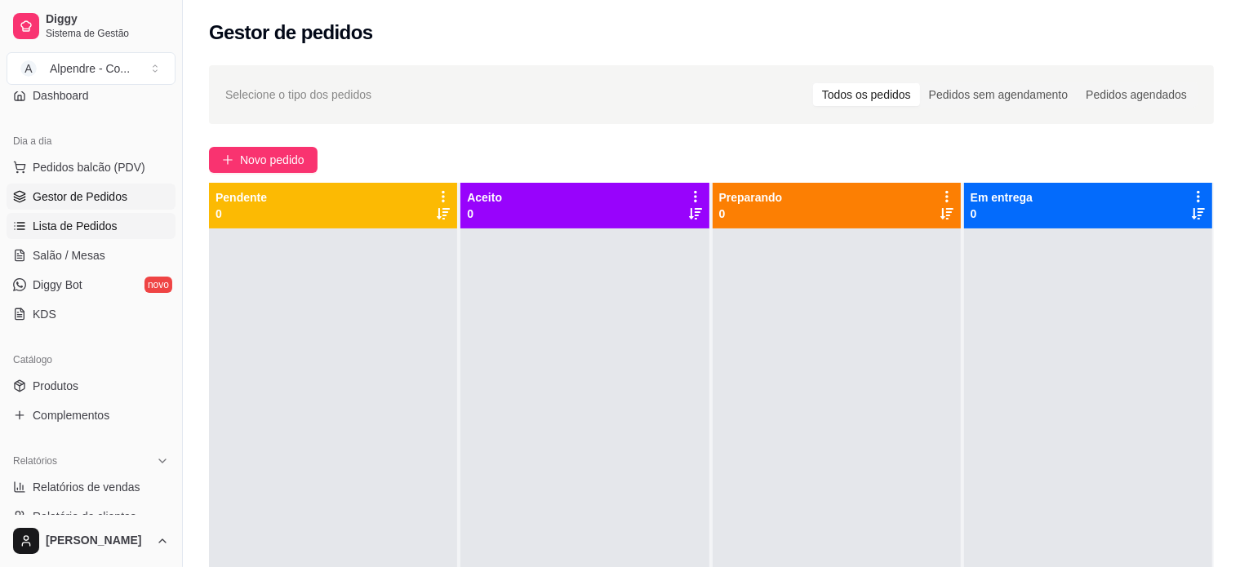
scroll to position [163, 0]
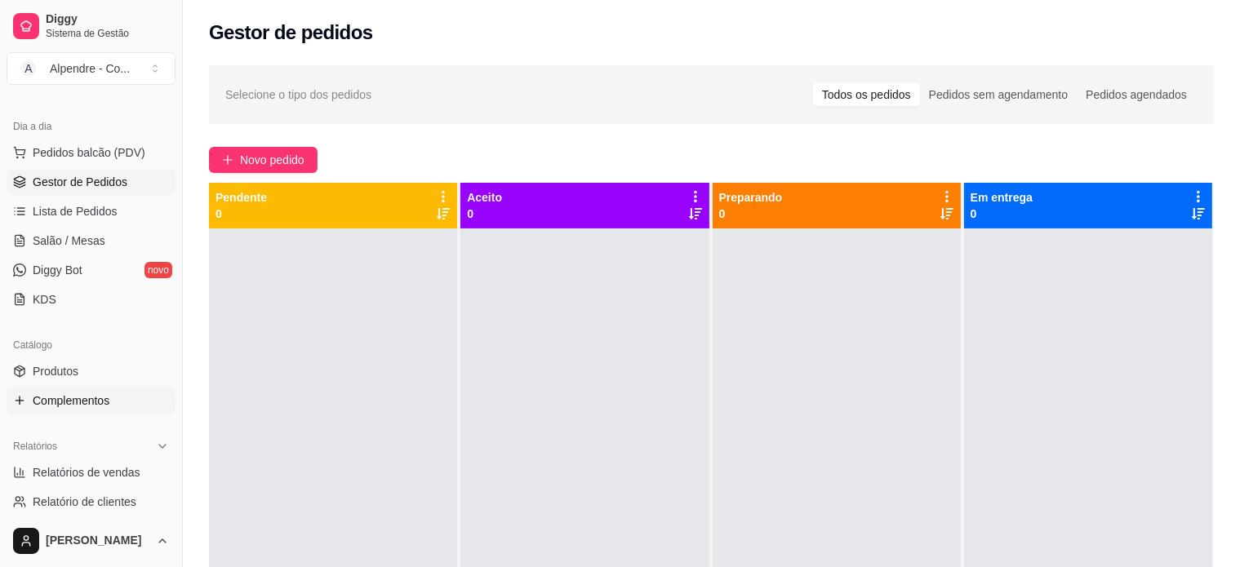
click at [82, 390] on link "Complementos" at bounding box center [91, 401] width 169 height 26
click at [81, 404] on span "Complementos" at bounding box center [71, 401] width 77 height 16
